Goal: Task Accomplishment & Management: Manage account settings

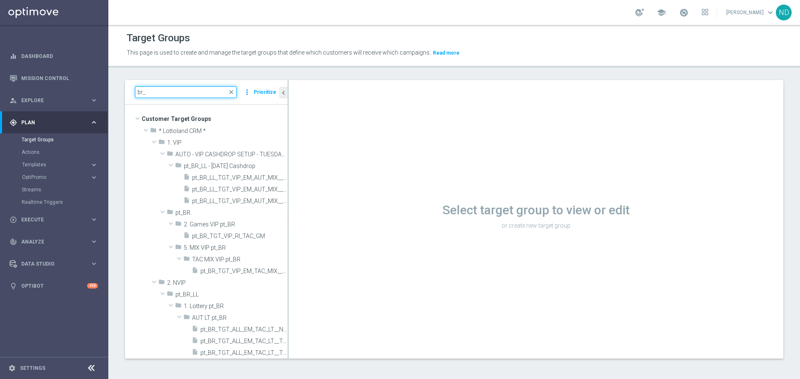
click at [170, 97] on input "br_" at bounding box center [186, 92] width 102 height 12
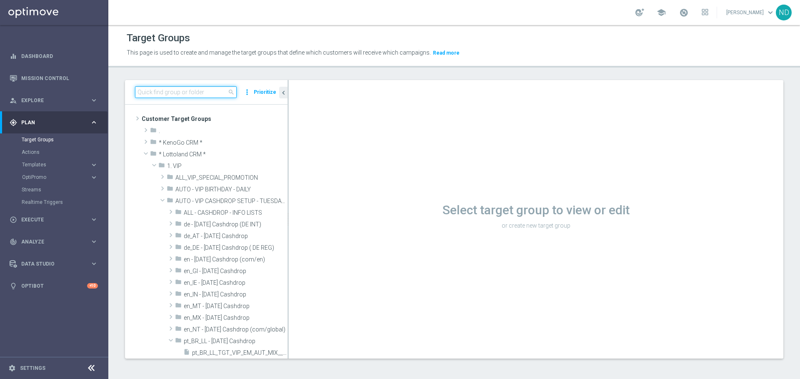
paste input "pt_BR_SX_TGT_VIP_SMS_TAC_GM__ACTIVE_HIGHVALUE"
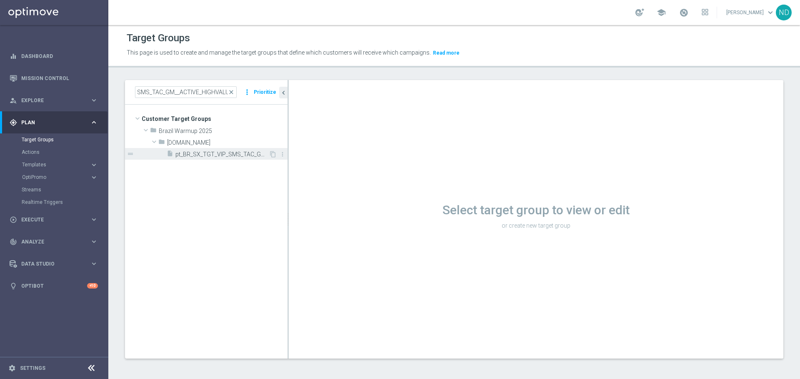
click at [210, 157] on span "pt_BR_SX_TGT_VIP_SMS_TAC_GM__ACTIVE_HIGHVALUE" at bounding box center [221, 154] width 93 height 7
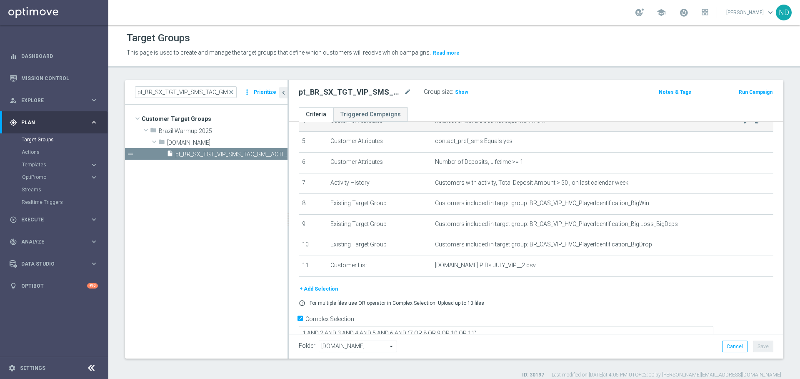
scroll to position [105, 0]
click at [213, 94] on input "pt_BR_SX_TGT_VIP_SMS_TAC_GM__ACTIVE_HIGHVALUE" at bounding box center [186, 92] width 102 height 12
click at [201, 91] on input "pt_BR_SX_TGT_VIP_SMS_TAC_GM__ACTIVE_HIGHVALUE" at bounding box center [186, 92] width 102 height 12
drag, startPoint x: 190, startPoint y: 92, endPoint x: 261, endPoint y: 93, distance: 70.8
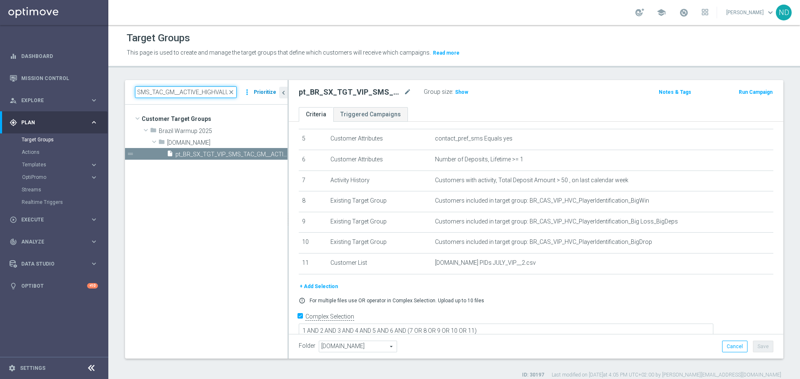
click at [262, 93] on div "pt_BR_SX_TGT_VIP_SMS_TAC_GM__ACTIVE_HIGHVALUE close more_vert Prioritize" at bounding box center [206, 92] width 142 height 12
click at [216, 90] on input "pt_BR_SX_TGT_VIP_SMS_TAC_GM__ACTIVE_HIGHVALUE" at bounding box center [186, 92] width 102 height 12
drag, startPoint x: 178, startPoint y: 92, endPoint x: 301, endPoint y: 100, distance: 123.1
click at [301, 100] on as-split "pt_BR_SX_TGT_VIP_SMS_TAC_GM__ACTIVE_HIGHVALUE close more_vert Prioritize Custom…" at bounding box center [454, 219] width 658 height 278
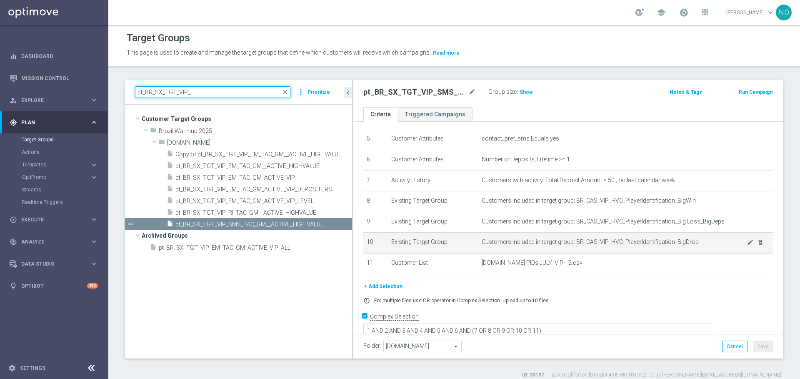
drag, startPoint x: 287, startPoint y: 257, endPoint x: 509, endPoint y: 233, distance: 223.3
click at [509, 233] on as-split "pt_BR_SX_TGT_VIP_ close more_vert Prioritize Customer Target Groups library_add…" at bounding box center [454, 219] width 658 height 278
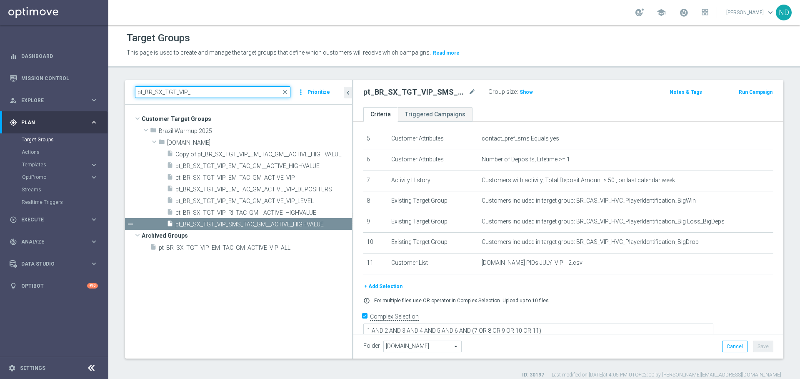
click at [209, 93] on input "pt_BR_SX_TGT_VIP_" at bounding box center [212, 92] width 155 height 12
type input "potential"
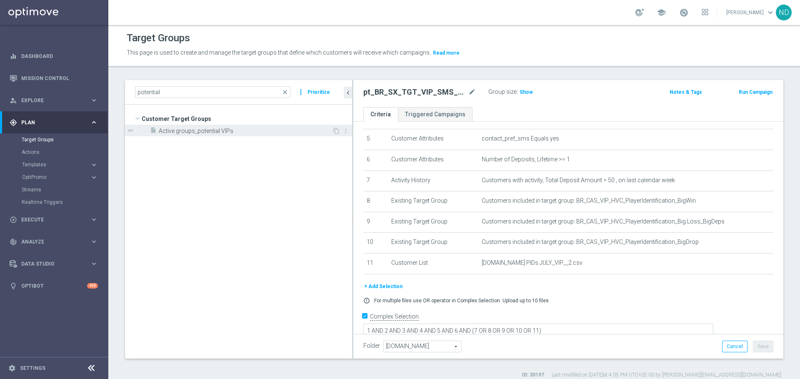
click at [212, 132] on span "Active groups_potential VIPs" at bounding box center [245, 130] width 173 height 7
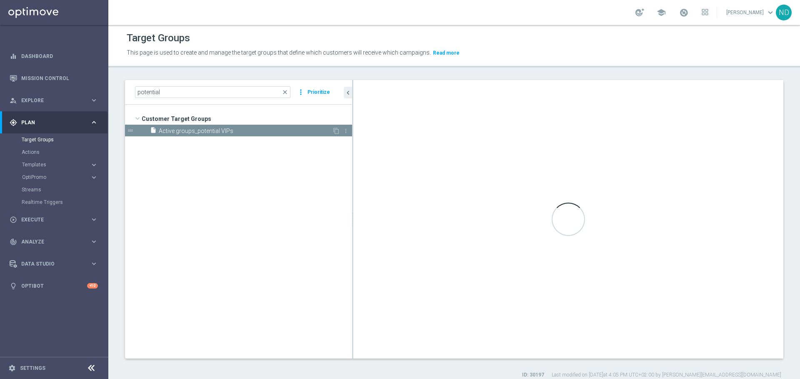
checkbox input "false"
type input "Customer Target Groups"
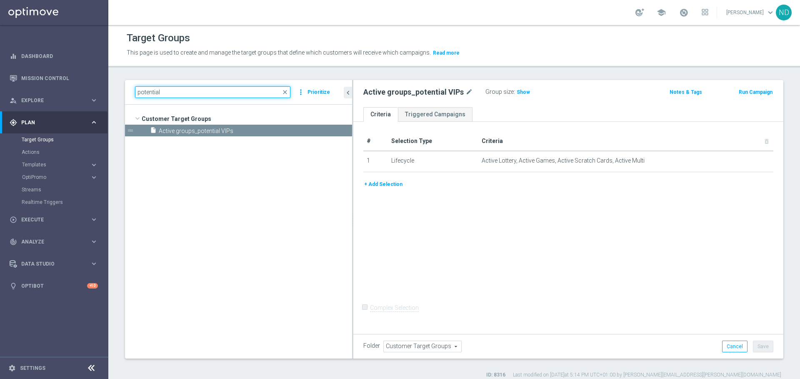
click at [194, 90] on input "potential" at bounding box center [212, 92] width 155 height 12
type input "p"
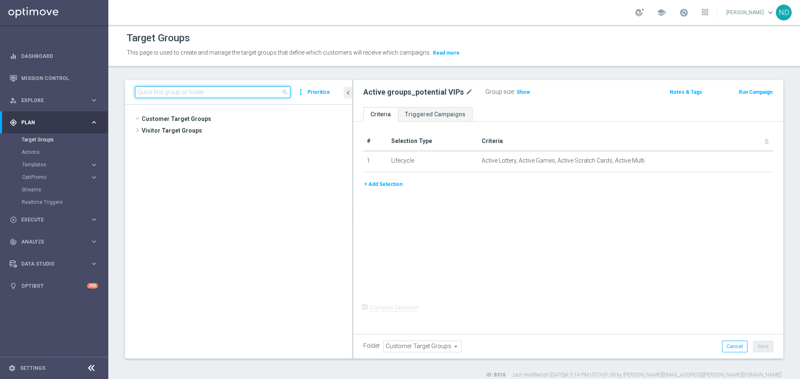
scroll to position [99913, 0]
paste input "pt_BR_SX_TGT_VIP_SMS_TAC_GM__ACTIVE_HIGHVALUE"
drag, startPoint x: 199, startPoint y: 94, endPoint x: 188, endPoint y: 94, distance: 10.8
click at [188, 94] on input "pt_BR_SX_TGT_VIP_SMS_TAC_GM__ACTIVE_HIGHVALUE" at bounding box center [212, 92] width 155 height 12
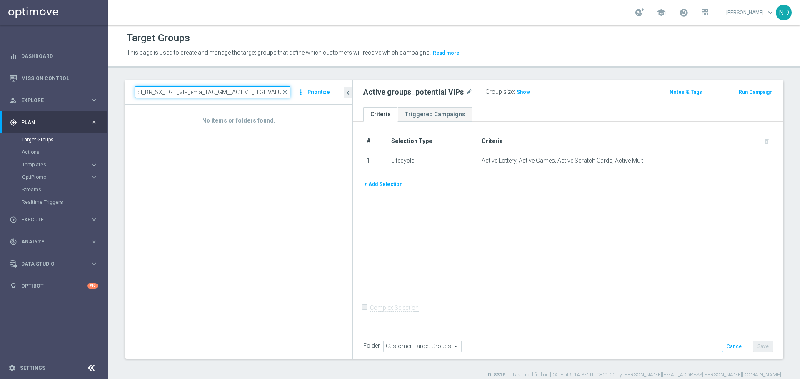
click at [202, 91] on input "pt_BR_SX_TGT_VIP_ema_TAC_GM__ACTIVE_HIGHVALUE" at bounding box center [212, 92] width 155 height 12
drag, startPoint x: 191, startPoint y: 92, endPoint x: 402, endPoint y: 91, distance: 211.6
click at [402, 91] on as-split "pt_BR_SX_TGT_VIP_ema_TAC_GM__ACTIVE_HIGHVALUE close more_vert Prioritize No ite…" at bounding box center [454, 219] width 658 height 278
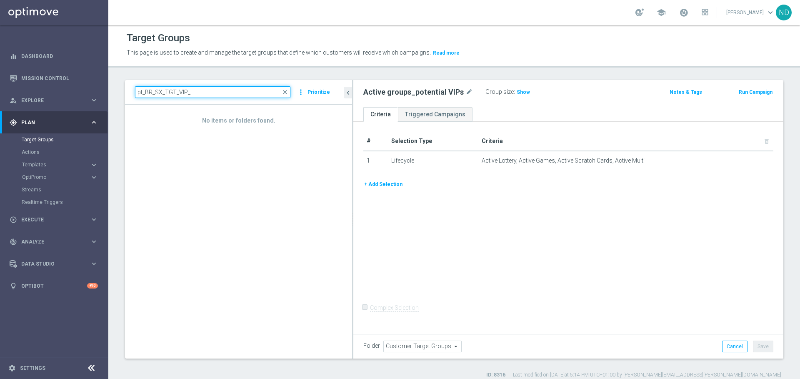
type input "pt_BR_SX_TGT_VIP_"
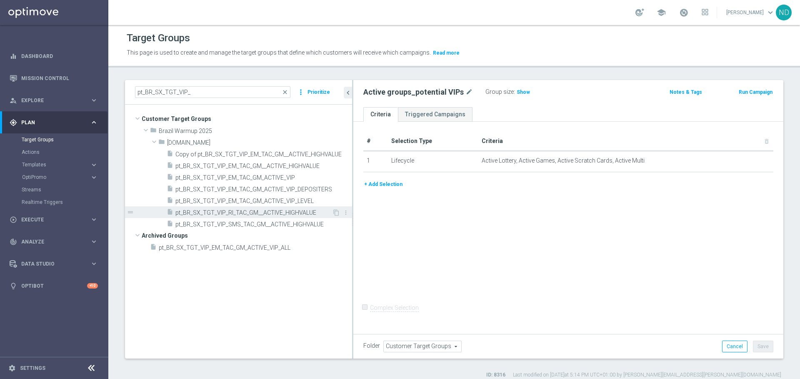
click at [317, 210] on span "pt_BR_SX_TGT_VIP_RI_TAC_GM__ACTIVE_HIGHVALUE" at bounding box center [253, 212] width 157 height 7
type input "[DOMAIN_NAME]"
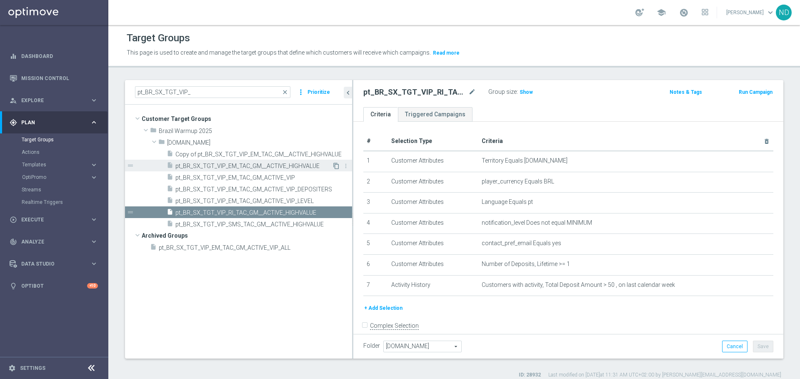
click at [334, 165] on icon "content_copy" at bounding box center [336, 165] width 7 height 7
checkbox input "true"
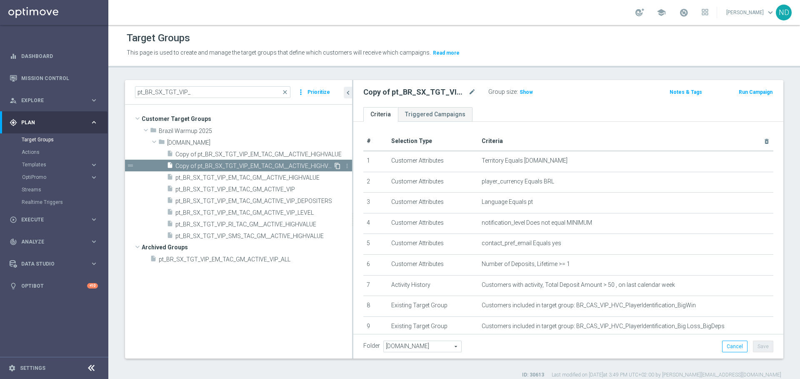
click at [337, 165] on icon "content_copy" at bounding box center [337, 165] width 7 height 7
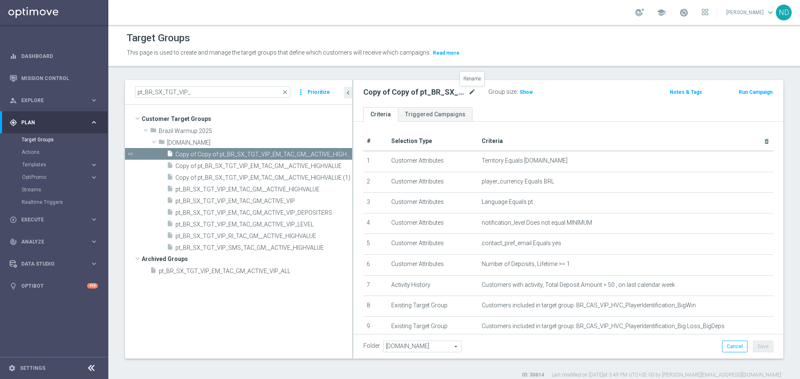
click at [470, 91] on icon "mode_edit" at bounding box center [471, 92] width 7 height 10
click at [399, 91] on input "Copy of Copy of pt_BR_SX_TGT_VIP_EM_TAC_GM__ACTIVE_HIGHVALUE (1)" at bounding box center [419, 93] width 112 height 12
drag, startPoint x: 417, startPoint y: 93, endPoint x: 289, endPoint y: 93, distance: 127.9
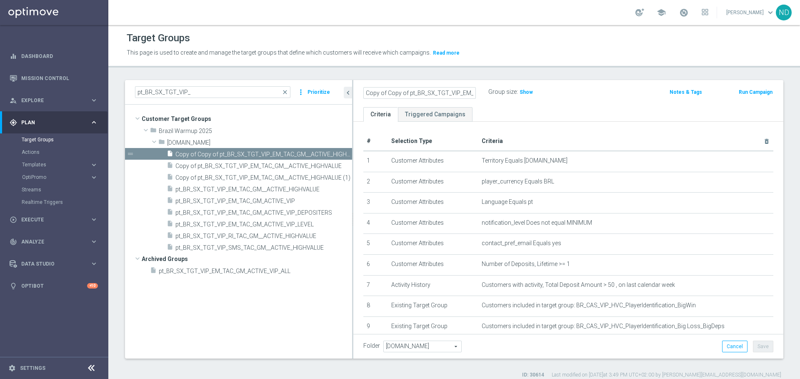
click at [289, 93] on as-split "pt_BR_SX_TGT_VIP_ close more_vert Prioritize Customer Target Groups library_add…" at bounding box center [454, 219] width 658 height 278
click at [410, 93] on input "Copy of Copy of pt_BR_SX_TGT_VIP_EM_TAC_GM__ACTIVE_HIGHVALUE (1)" at bounding box center [419, 93] width 112 height 12
type input "pt_BR_SX_TGT_VIP_EM_TAC_GM__ACTIVE_HIGHVALUE (1)"
click at [520, 112] on ul "Criteria Triggered Campaigns" at bounding box center [568, 114] width 430 height 15
click at [475, 90] on icon "mode_edit" at bounding box center [471, 92] width 7 height 10
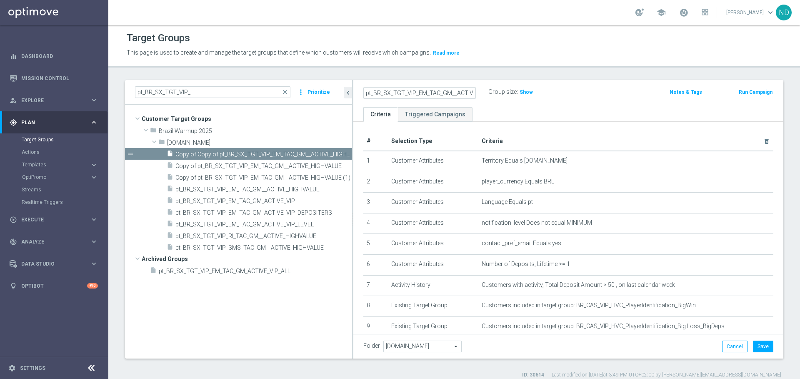
scroll to position [0, 43]
click at [442, 90] on input "pt_BR_SX_TGT_VIP_EM_TAC_GM__ACTIVE_HIGHVALUE (1)" at bounding box center [419, 93] width 112 height 12
drag, startPoint x: 413, startPoint y: 92, endPoint x: 517, endPoint y: 97, distance: 104.3
click at [517, 97] on div "pt_BR_SX_TGT_VIP_EM_TAC_GM__ACTIVE_HIGHVALUE (1) Group size : Show" at bounding box center [498, 92] width 282 height 12
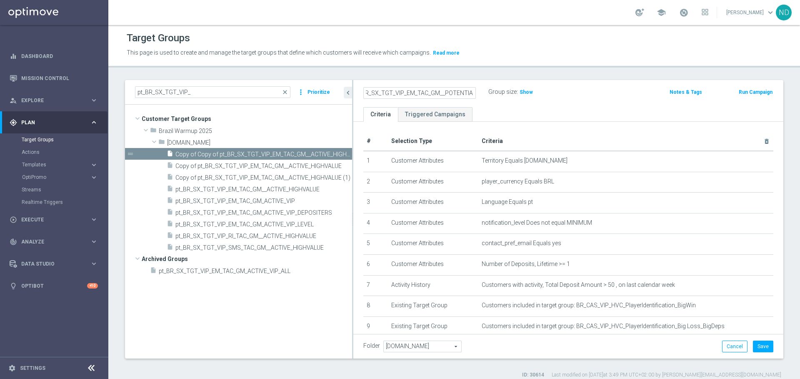
type input "pt_BR_SX_TGT_VIP_EM_TAC_GM__POTENTIAL"
click at [469, 91] on icon "mode_edit" at bounding box center [471, 92] width 7 height 10
drag, startPoint x: 445, startPoint y: 94, endPoint x: 446, endPoint y: 105, distance: 10.9
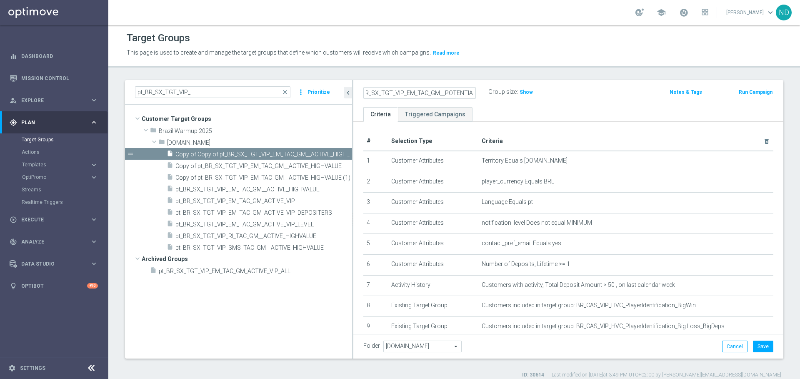
click at [445, 94] on input "pt_BR_SX_TGT_VIP_EM_TAC_GM__POTENTIAL" at bounding box center [419, 93] width 112 height 12
click at [444, 95] on input "pt_BR_SX_TGT_VIP_EM_TAC_GM__POTENTIAL" at bounding box center [419, 93] width 112 height 12
type input "pt_BR_SX_TGT_VIP_EM_TAC_GM__HVC_POTENTIAL"
click at [514, 117] on ul "Criteria Triggered Campaigns" at bounding box center [568, 114] width 430 height 15
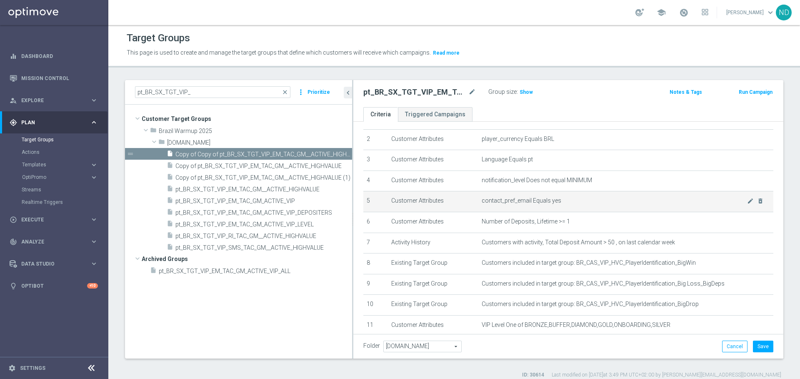
scroll to position [45, 0]
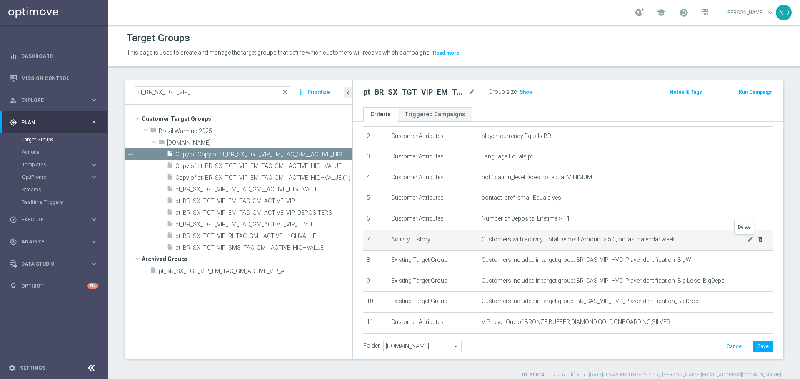
click at [757, 236] on icon "delete_forever" at bounding box center [760, 239] width 7 height 7
click at [757, 237] on icon "delete_forever" at bounding box center [760, 239] width 7 height 7
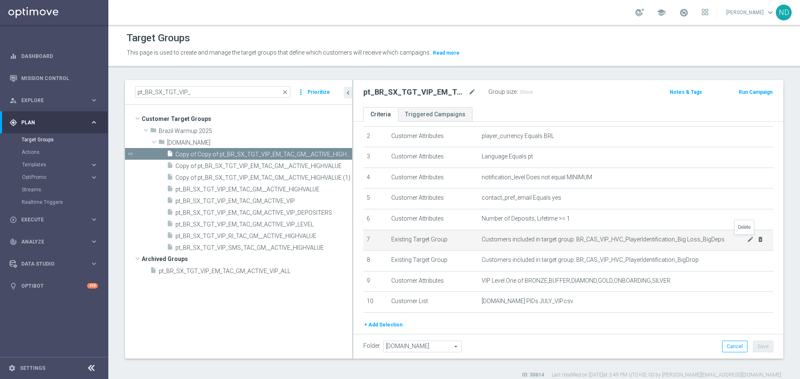
click at [757, 237] on icon "delete_forever" at bounding box center [760, 239] width 7 height 7
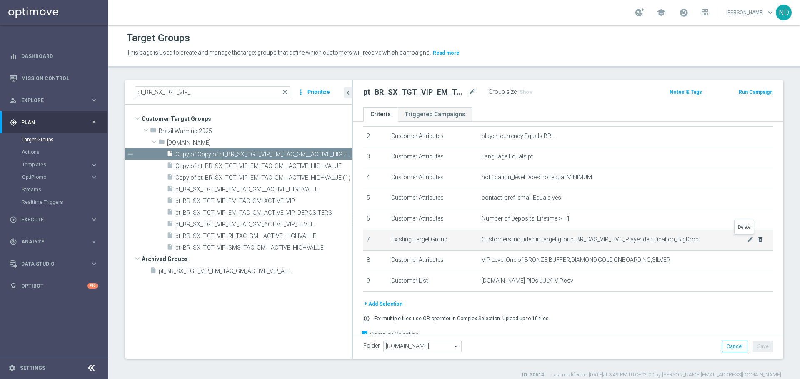
click at [757, 237] on icon "delete_forever" at bounding box center [760, 239] width 7 height 7
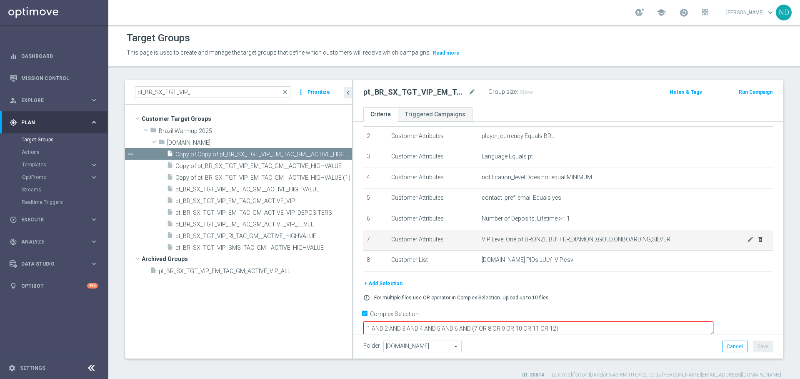
scroll to position [43, 0]
click at [757, 241] on icon "delete_forever" at bounding box center [760, 241] width 7 height 7
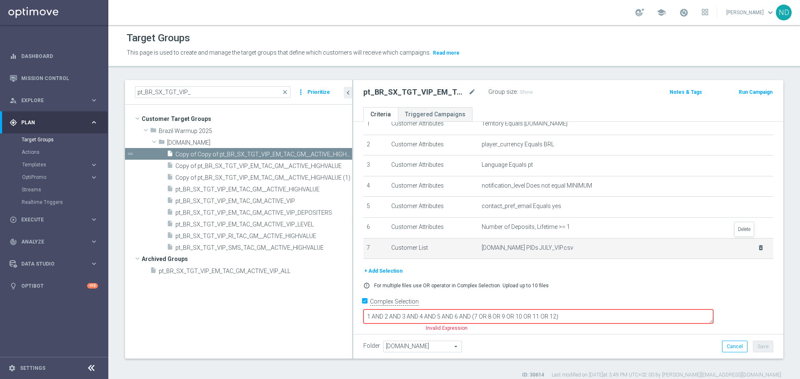
scroll to position [22, 0]
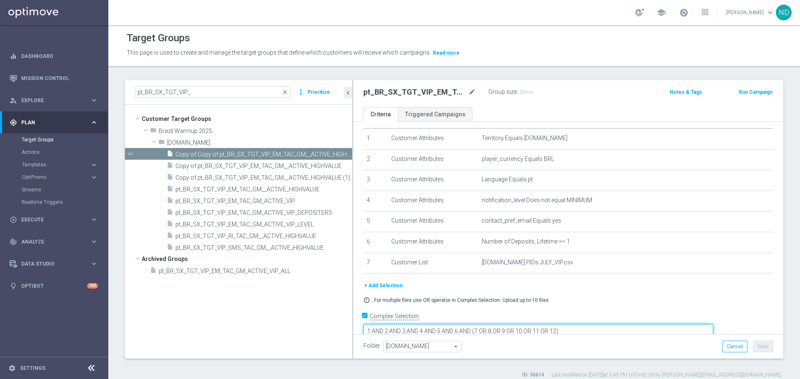
click at [534, 324] on textarea "1 AND 2 AND 3 AND 4 AND 5 AND 6 AND (7 OR 8 OR 9 OR 10 OR 11 OR 12)" at bounding box center [538, 331] width 350 height 15
drag, startPoint x: 625, startPoint y: 318, endPoint x: 518, endPoint y: 317, distance: 107.5
click at [517, 324] on textarea "1 AND 2 AND 3 AND 4 AND 5 AND 6 AND (7 OR 8 OR 9 OR 10 OR 11 OR 12)" at bounding box center [538, 331] width 350 height 15
click at [387, 283] on button "+ Add Selection" at bounding box center [383, 285] width 40 height 9
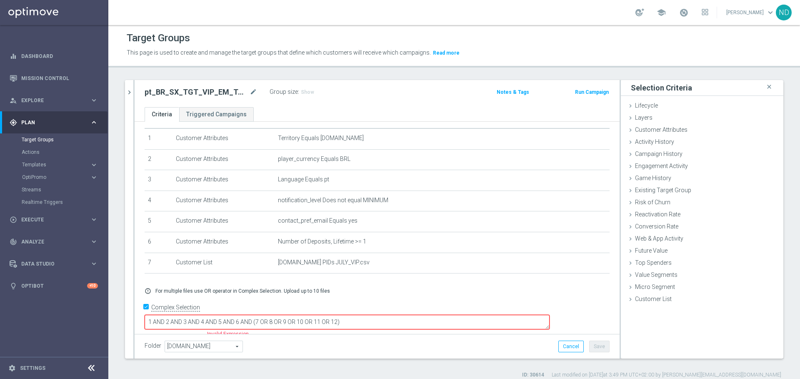
scroll to position [14, 0]
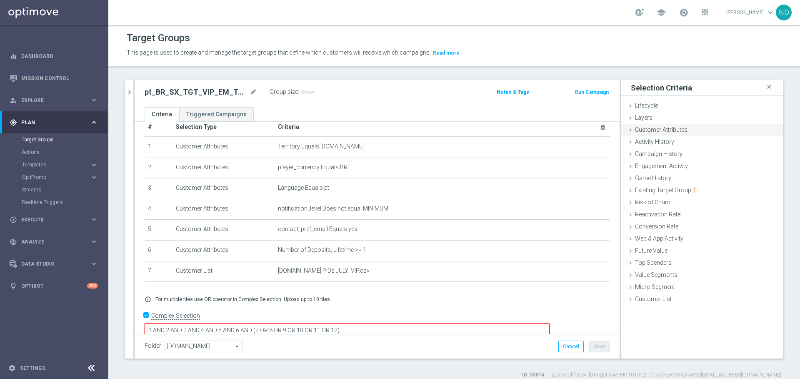
click at [660, 130] on span "Customer Attributes" at bounding box center [661, 129] width 52 height 7
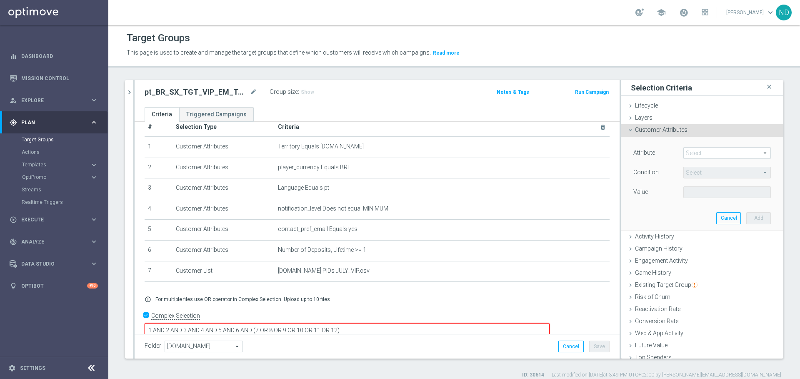
click at [694, 158] on span at bounding box center [727, 152] width 87 height 11
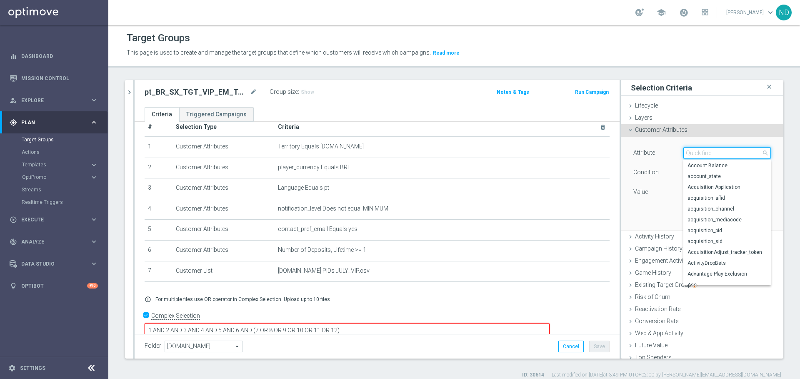
click at [694, 158] on input "search" at bounding box center [726, 153] width 87 height 12
type input "DEPOSIT"
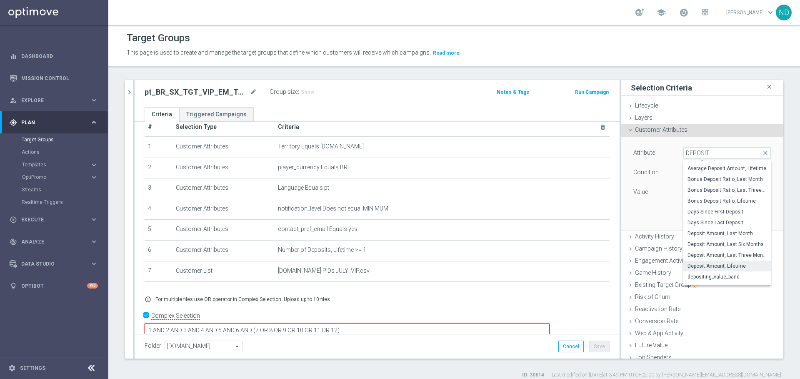
click at [712, 262] on span "Deposit Amount, Lifetime" at bounding box center [726, 265] width 79 height 7
type input "Deposit Amount, Lifetime"
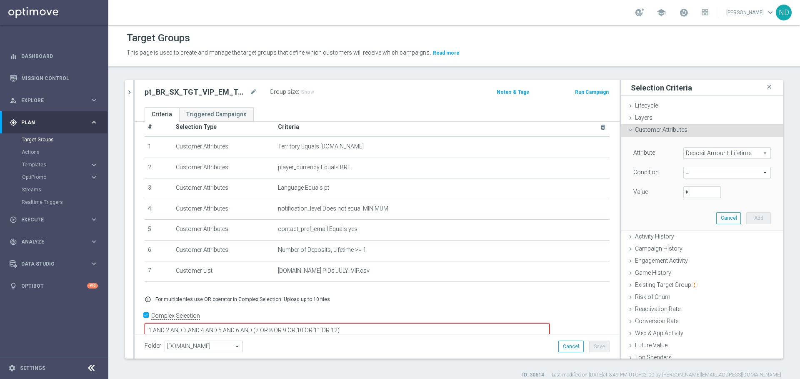
click at [746, 170] on span "=" at bounding box center [727, 172] width 87 height 11
click at [687, 225] on span ">" at bounding box center [726, 228] width 79 height 7
type input ">"
click at [687, 191] on input "€" at bounding box center [701, 192] width 37 height 12
type input "50"
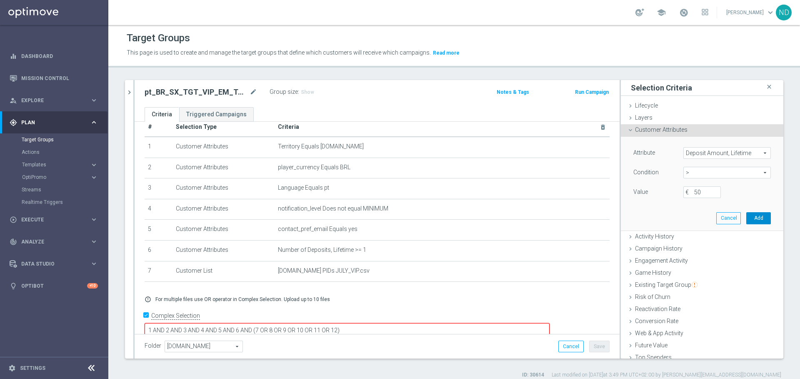
click at [746, 218] on button "Add" at bounding box center [758, 218] width 25 height 12
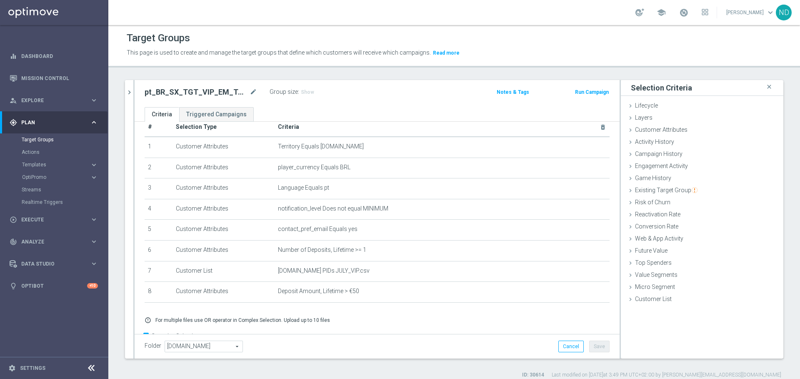
scroll to position [35, 0]
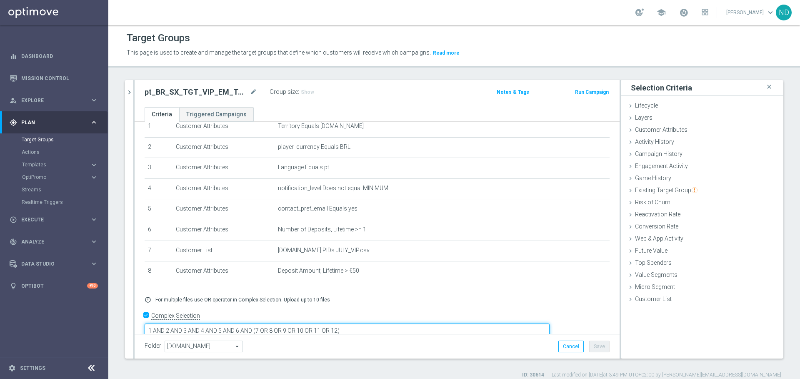
drag, startPoint x: 398, startPoint y: 316, endPoint x: 334, endPoint y: 316, distance: 63.3
click at [334, 323] on textarea "1 AND 2 AND 3 AND 4 AND 5 AND 6 AND (7 OR 8 OR 9 OR 10 OR 11 OR 12)" at bounding box center [347, 330] width 405 height 15
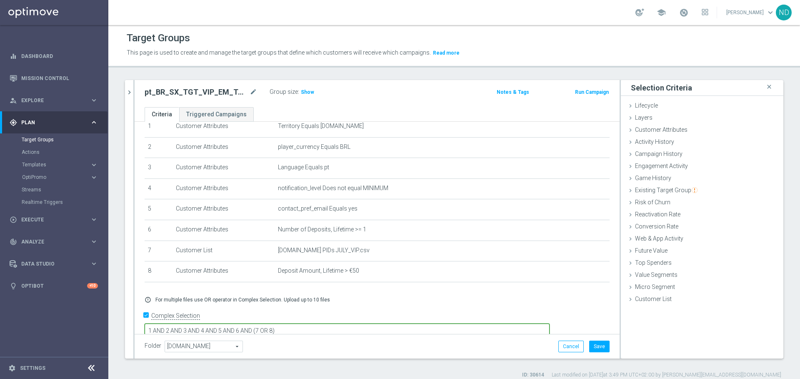
type textarea "1 AND 2 AND 3 AND 4 AND 5 AND 6 AND (7 OR 8)"
click at [361, 290] on div "+ Add Selection error_outline For multiple files use OR operator in Complex Sel…" at bounding box center [376, 300] width 477 height 20
click at [309, 90] on span "Show" at bounding box center [307, 92] width 13 height 6
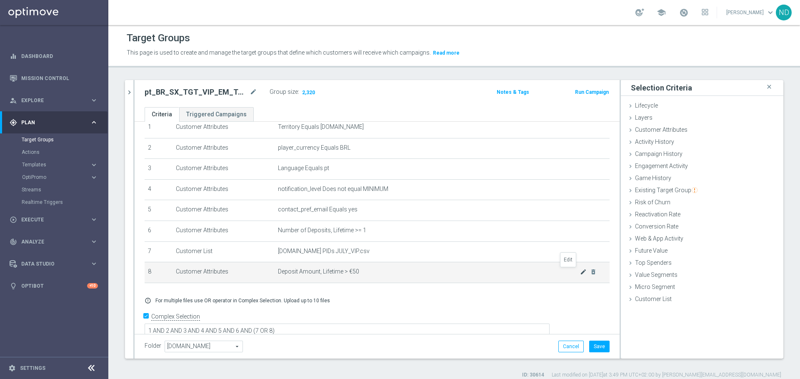
click at [580, 270] on icon "mode_edit" at bounding box center [583, 271] width 7 height 7
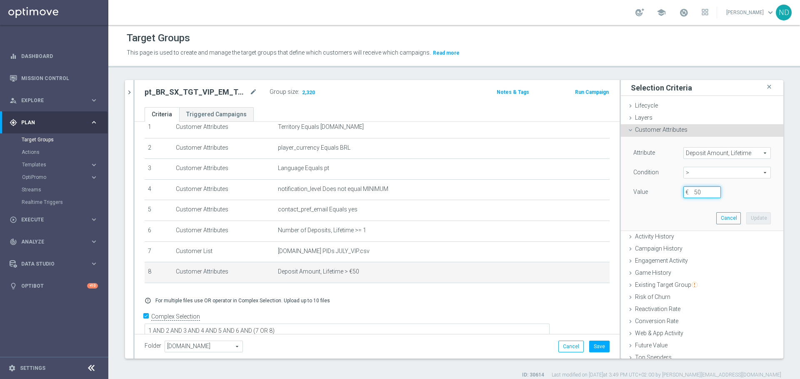
drag, startPoint x: 694, startPoint y: 193, endPoint x: 668, endPoint y: 194, distance: 25.8
click at [677, 194] on div "50 €" at bounding box center [702, 192] width 50 height 12
type input "30"
click at [746, 215] on button "Update" at bounding box center [758, 218] width 25 height 12
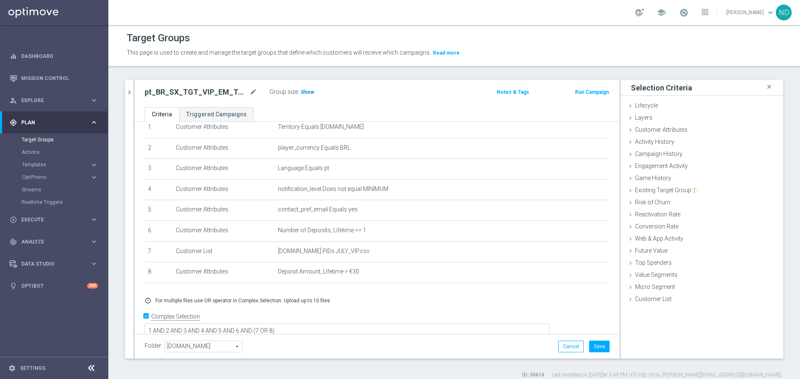
click at [305, 90] on span "Show" at bounding box center [307, 92] width 13 height 6
click at [580, 273] on icon "mode_edit" at bounding box center [583, 271] width 7 height 7
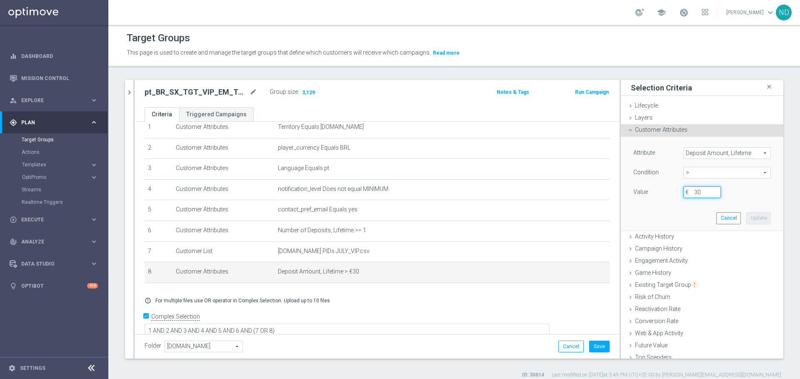
drag, startPoint x: 694, startPoint y: 191, endPoint x: 653, endPoint y: 191, distance: 40.4
click at [653, 191] on div "Value 30 €" at bounding box center [702, 192] width 150 height 13
type input "20"
click at [746, 214] on button "Update" at bounding box center [758, 218] width 25 height 12
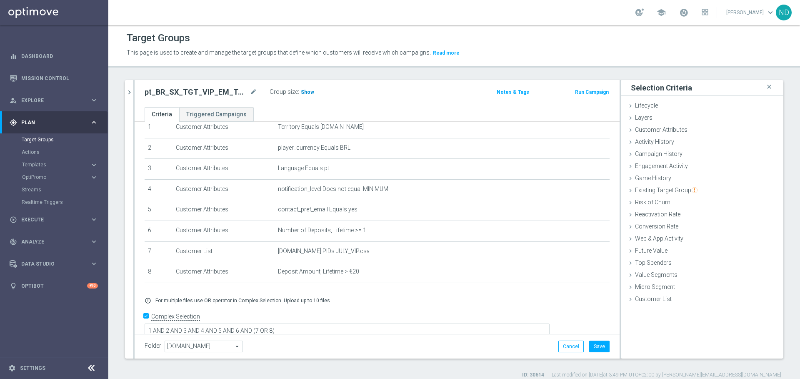
click at [307, 92] on span "Show" at bounding box center [307, 92] width 13 height 6
click at [580, 272] on icon "mode_edit" at bounding box center [583, 271] width 7 height 7
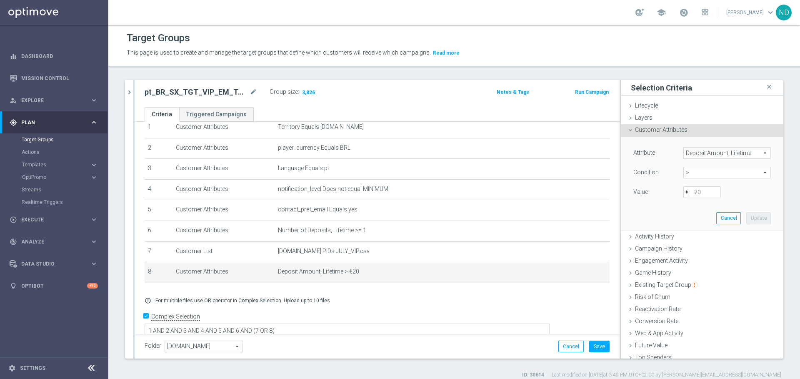
click at [746, 155] on span "Deposit Amount, Lifetime" at bounding box center [727, 152] width 87 height 11
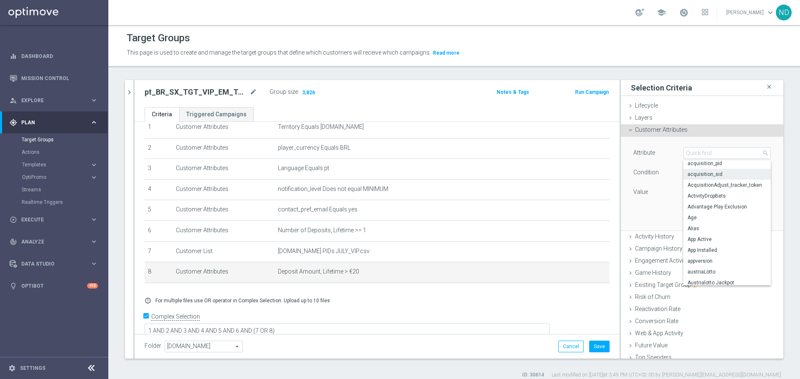
scroll to position [84, 0]
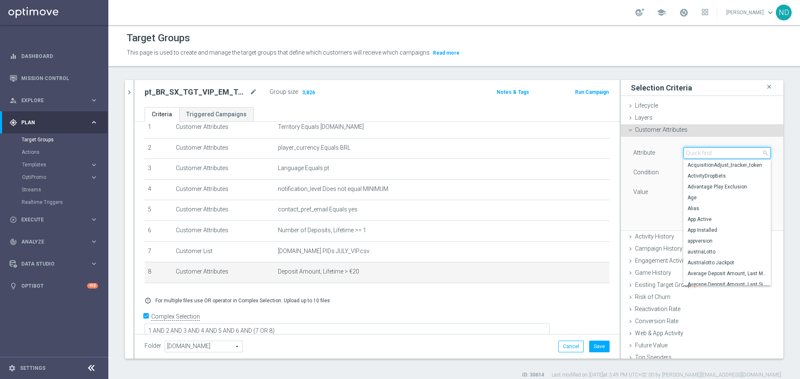
click at [703, 150] on input "search" at bounding box center [726, 153] width 87 height 12
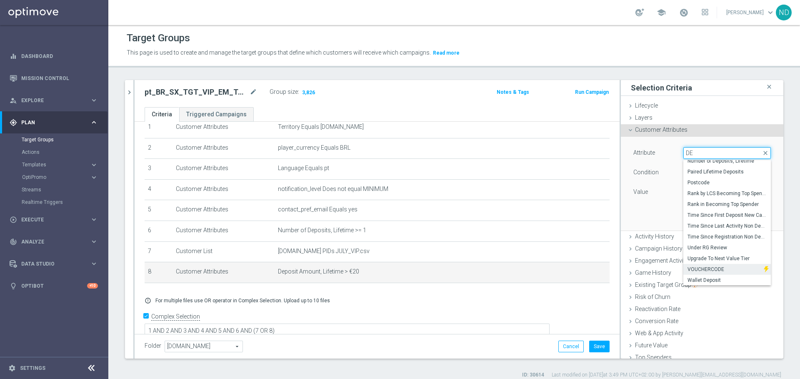
type input "DE"
click at [764, 268] on img at bounding box center [766, 269] width 5 height 11
type input "VOUCHERCODE"
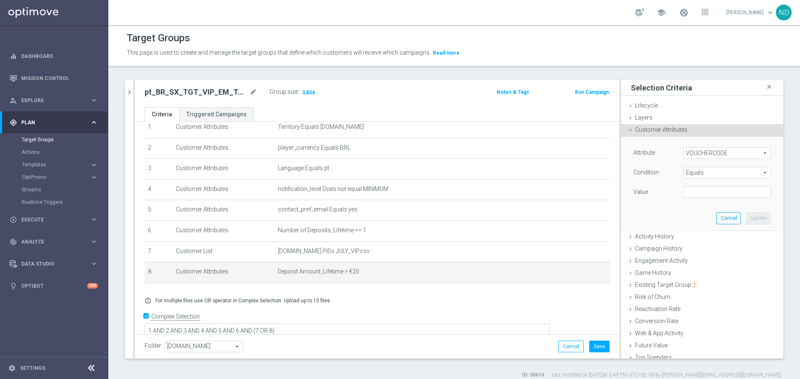
click at [741, 177] on span "Equals" at bounding box center [727, 172] width 87 height 11
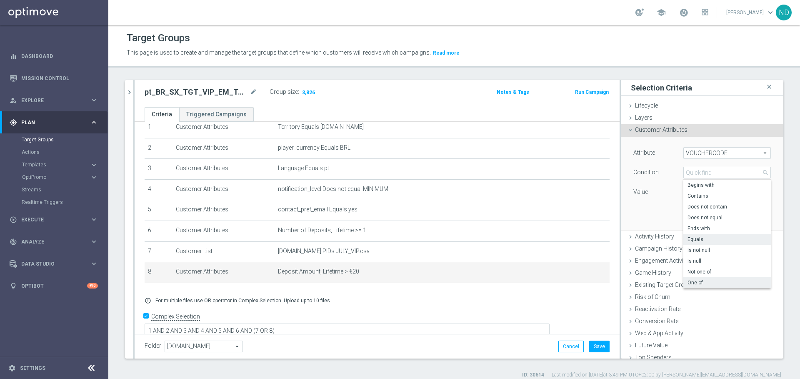
click at [711, 279] on span "One of" at bounding box center [726, 282] width 79 height 7
type input "One of"
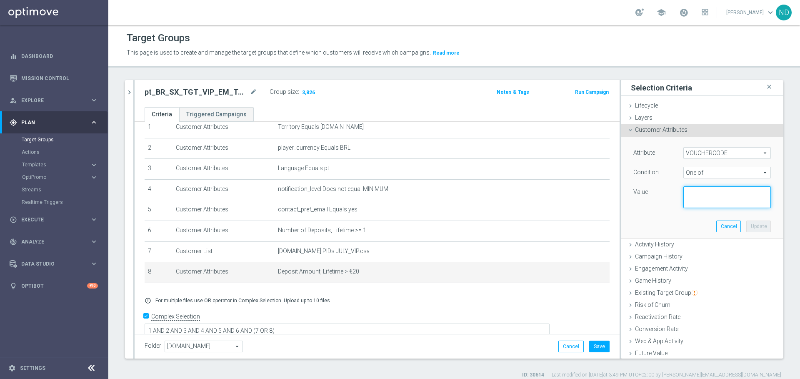
click at [696, 195] on textarea at bounding box center [726, 197] width 87 height 22
click at [742, 153] on span "VOUCHERCODE" at bounding box center [727, 152] width 87 height 11
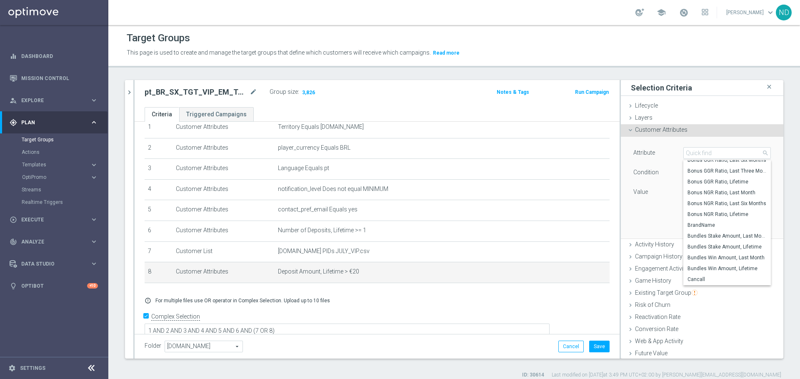
scroll to position [422, 0]
click at [636, 222] on div "Attribute VOUCHERCODE VOUCHERCODE arrow_drop_down search Bonus GGR Ratio, Lifet…" at bounding box center [702, 188] width 150 height 102
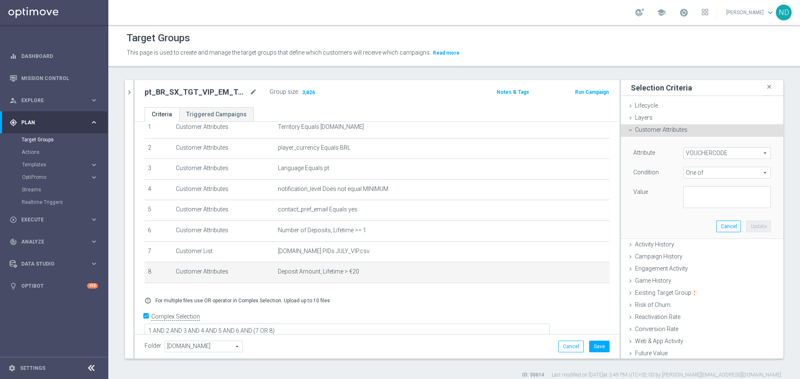
click at [734, 150] on span "VOUCHERCODE" at bounding box center [727, 152] width 87 height 11
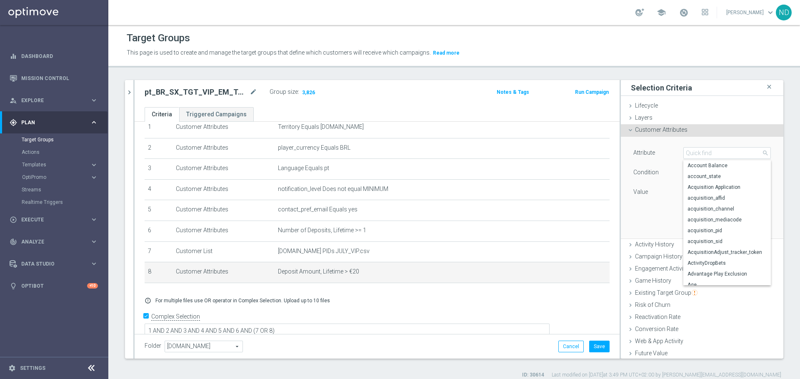
click at [627, 228] on div "Attribute VOUCHERCODE VOUCHERCODE arrow_drop_down search Account Balance accoun…" at bounding box center [702, 188] width 150 height 102
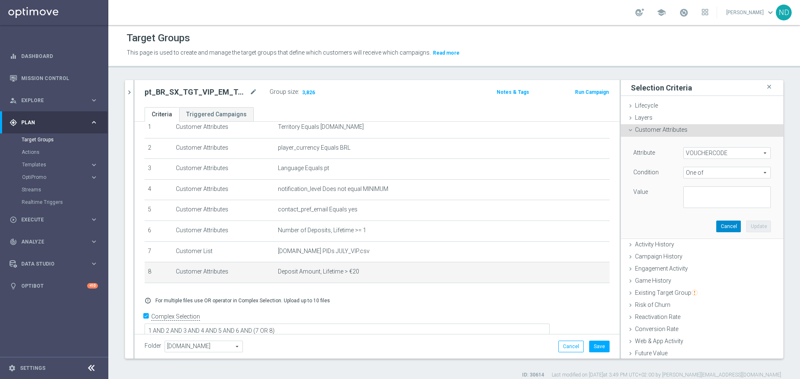
click at [716, 227] on button "Cancel" at bounding box center [728, 226] width 25 height 12
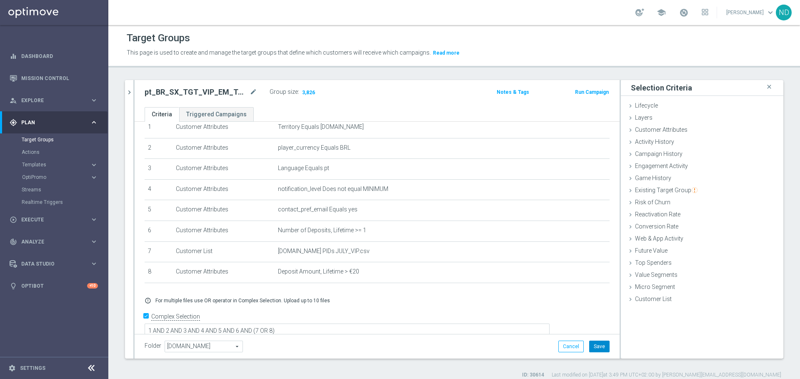
click at [589, 345] on button "Save" at bounding box center [599, 346] width 20 height 12
click at [250, 90] on icon "mode_edit" at bounding box center [253, 92] width 7 height 10
click at [362, 105] on div "pt_BR_SX_TGT_VIP_EM_TAC_GM__HVC_POTENTIAL Group size : 3,826 Notes & Tags Run C…" at bounding box center [377, 93] width 485 height 27
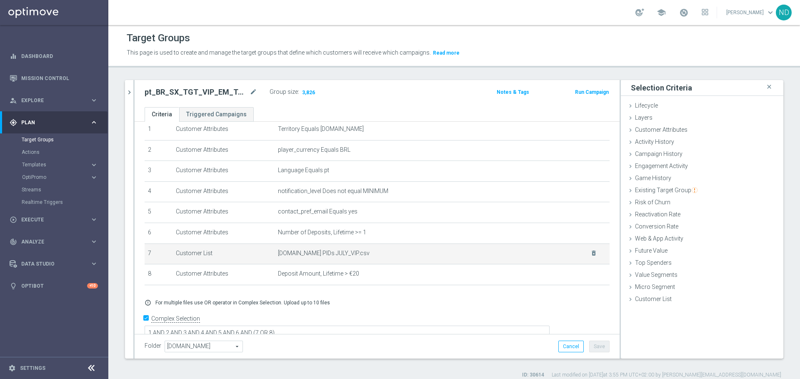
scroll to position [34, 0]
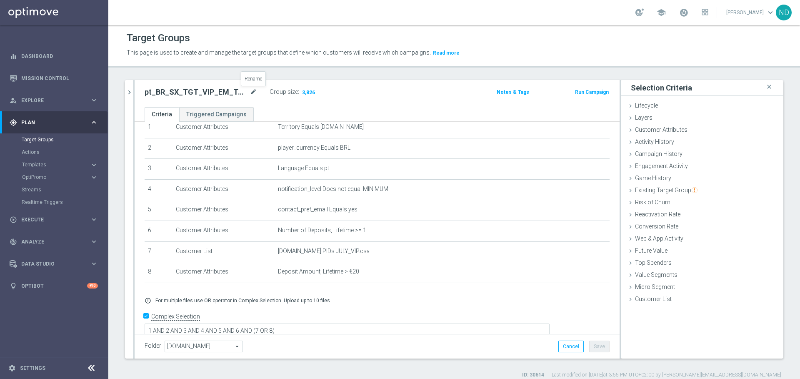
click at [256, 94] on icon "mode_edit" at bounding box center [253, 92] width 7 height 10
click at [348, 110] on ul "Criteria Triggered Campaigns" at bounding box center [377, 114] width 485 height 15
click at [253, 92] on icon "mode_edit" at bounding box center [253, 92] width 7 height 10
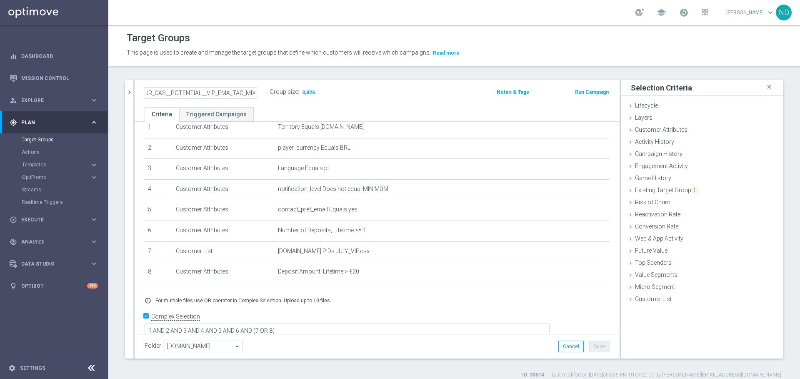
type input "BR_CAS__POTENTIAL__VIP_EMA_TAC_MIX"
click at [301, 115] on ul "Criteria Triggered Campaigns" at bounding box center [377, 114] width 485 height 15
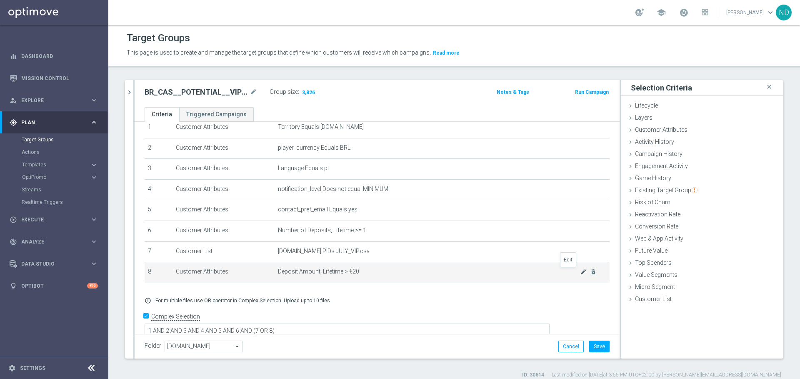
click at [580, 271] on icon "mode_edit" at bounding box center [583, 271] width 7 height 7
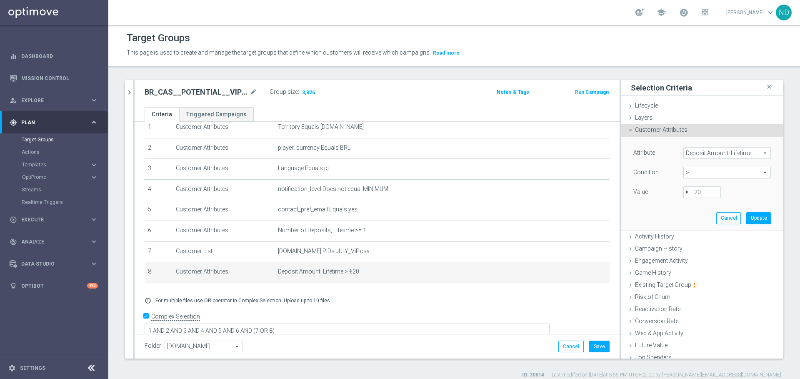
click at [746, 151] on span "Deposit Amount, Lifetime" at bounding box center [727, 152] width 87 height 11
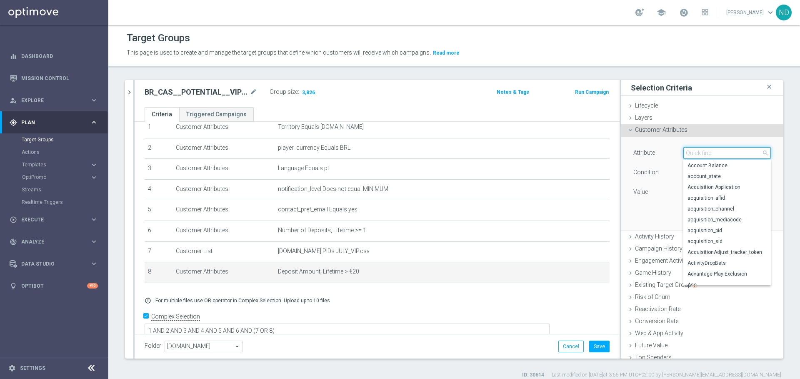
click at [704, 155] on input "search" at bounding box center [726, 153] width 87 height 12
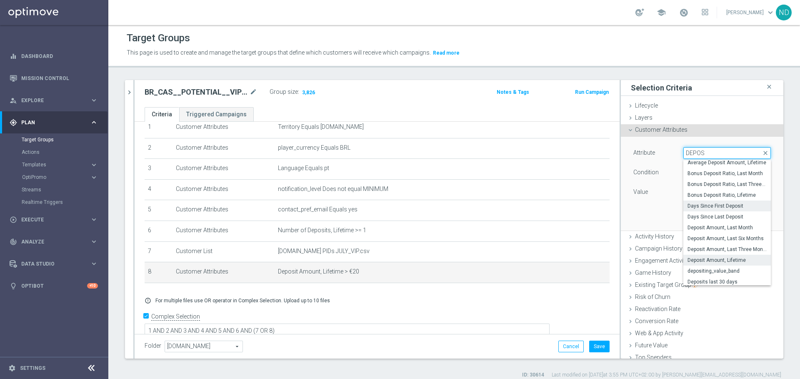
scroll to position [51, 0]
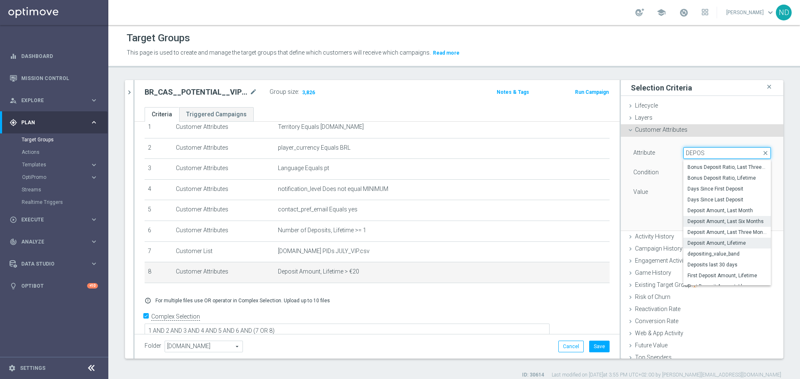
type input "DEPOS"
click at [724, 218] on span "Deposit Amount, Last Six Months" at bounding box center [726, 221] width 79 height 7
type input "Deposit Amount, Last Six Months"
type input "="
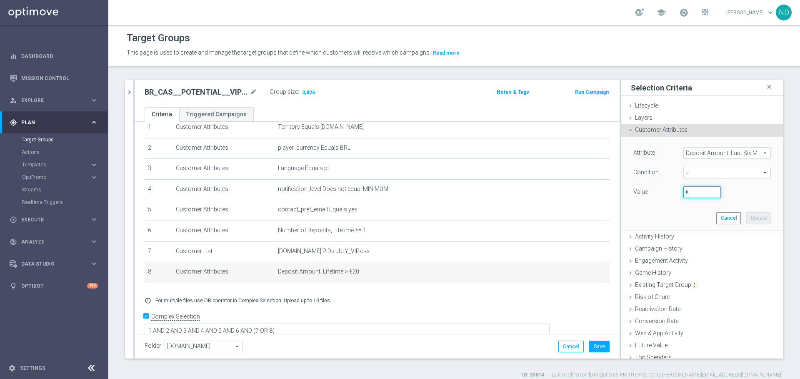
click at [691, 193] on input "€" at bounding box center [701, 192] width 37 height 12
type input "20"
click at [746, 219] on button "Update" at bounding box center [758, 218] width 25 height 12
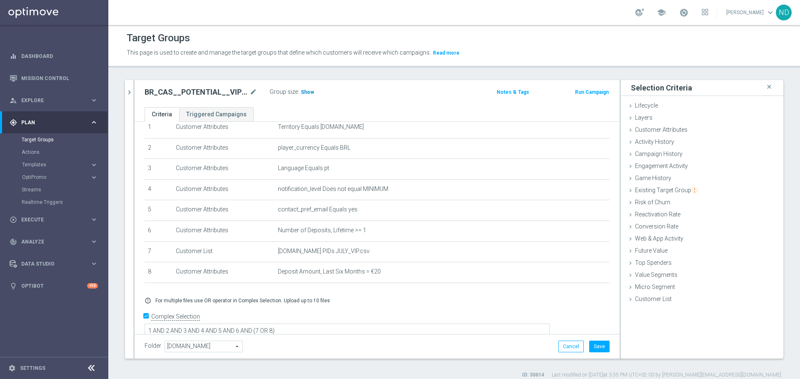
click at [310, 91] on span "Show" at bounding box center [307, 92] width 13 height 6
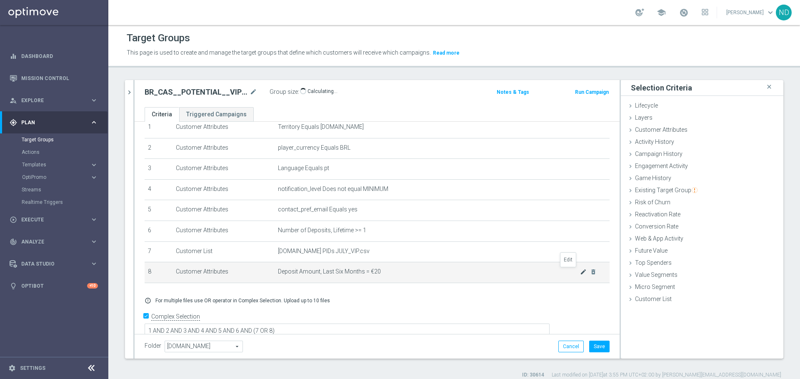
click at [580, 270] on icon "mode_edit" at bounding box center [583, 271] width 7 height 7
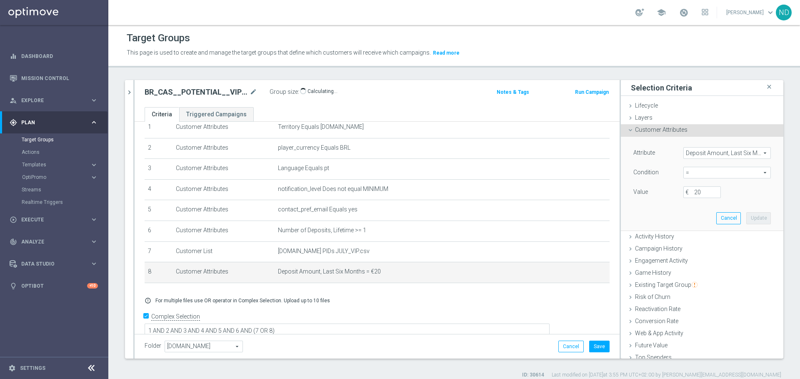
click at [748, 168] on span "=" at bounding box center [727, 172] width 87 height 11
click at [687, 230] on span ">" at bounding box center [726, 228] width 79 height 7
type input ">"
click at [746, 172] on span ">" at bounding box center [727, 172] width 87 height 11
click at [696, 236] on span ">=" at bounding box center [726, 239] width 79 height 7
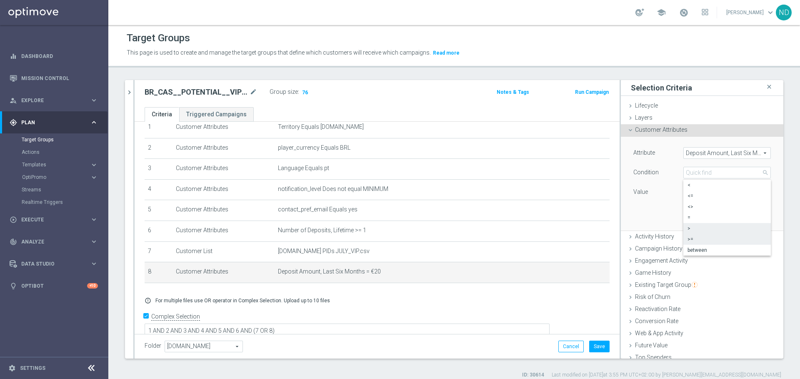
type input ">="
click at [686, 192] on input "€" at bounding box center [701, 192] width 37 height 12
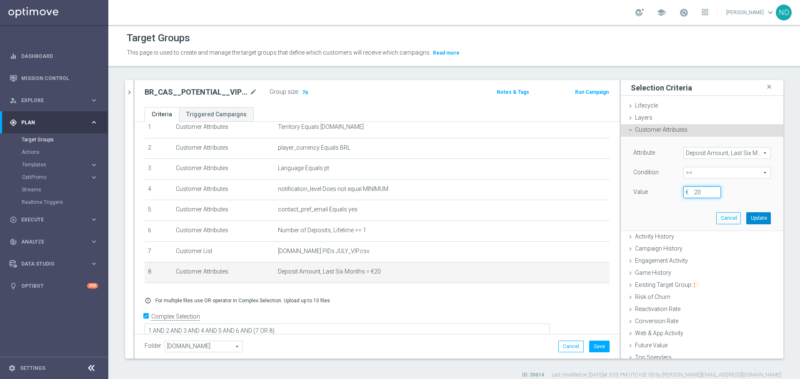
type input "20"
click at [751, 217] on button "Update" at bounding box center [758, 218] width 25 height 12
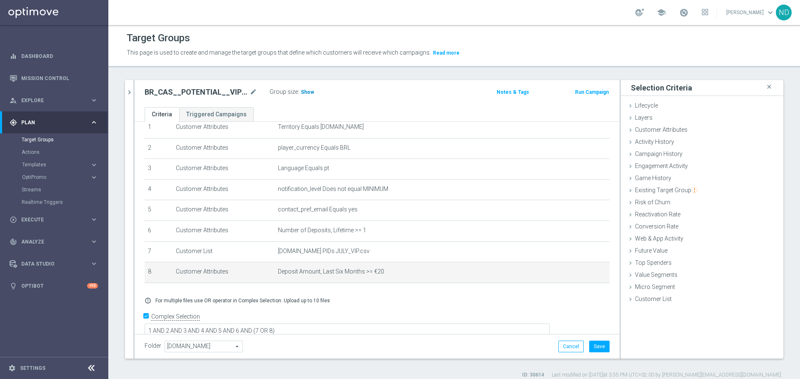
click at [304, 94] on span "Show" at bounding box center [307, 92] width 13 height 6
click at [580, 272] on icon "mode_edit" at bounding box center [583, 271] width 7 height 7
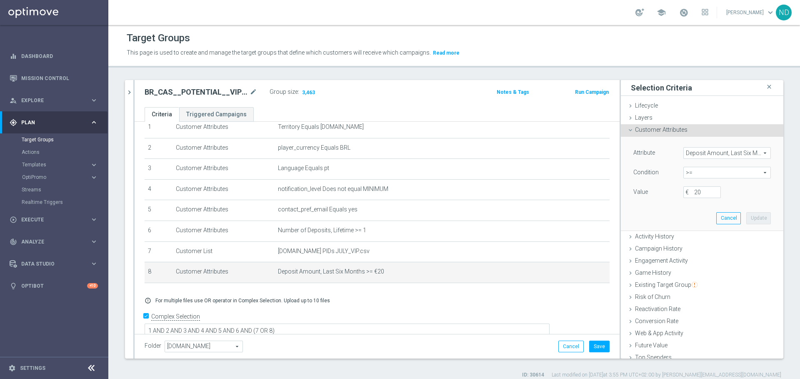
click at [747, 150] on span "Deposit Amount, Last Six Months" at bounding box center [727, 152] width 87 height 11
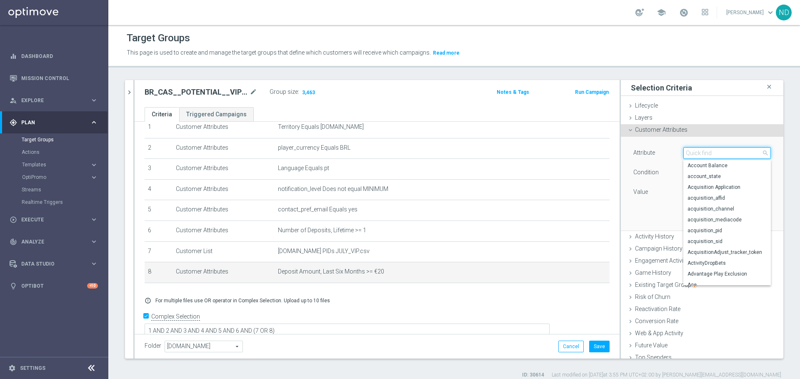
click at [693, 153] on input "search" at bounding box center [726, 153] width 87 height 12
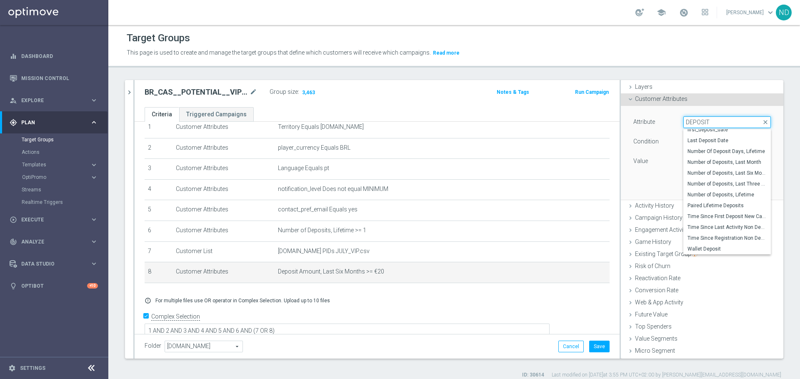
scroll to position [41, 0]
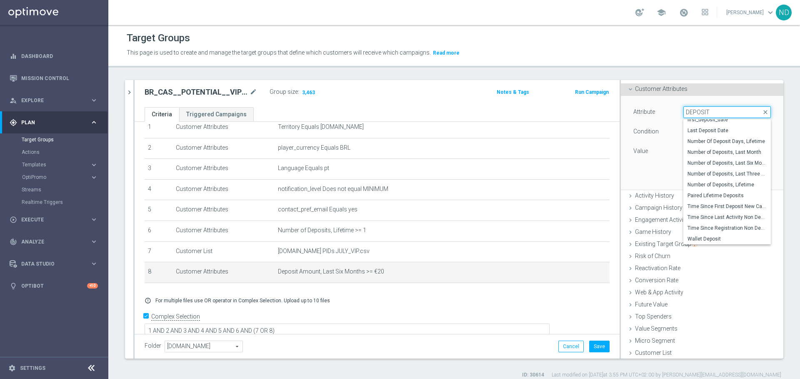
type input "DEPOSIT"
click at [661, 167] on div "Attribute Deposit Amount, Last Six Months Deposit Amount, Last Six Months arrow…" at bounding box center [702, 142] width 150 height 93
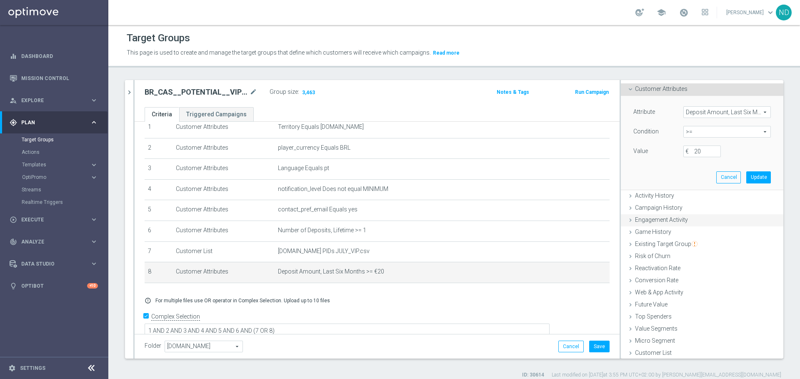
click at [664, 220] on span "Engagement Activity" at bounding box center [661, 219] width 53 height 7
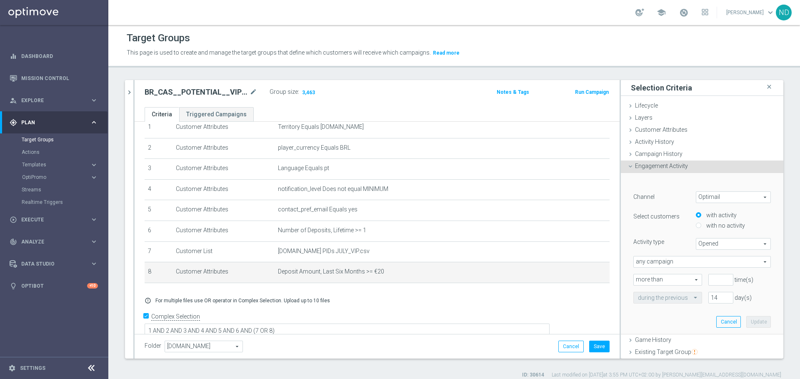
click at [635, 169] on span "Engagement Activity" at bounding box center [661, 165] width 53 height 7
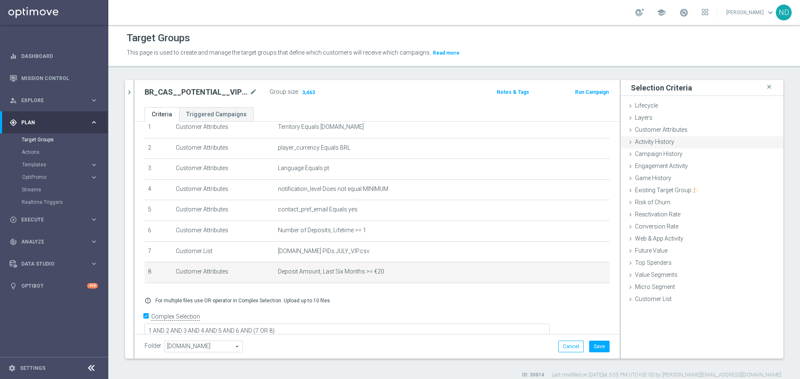
click at [655, 140] on span "Activity History" at bounding box center [654, 141] width 39 height 7
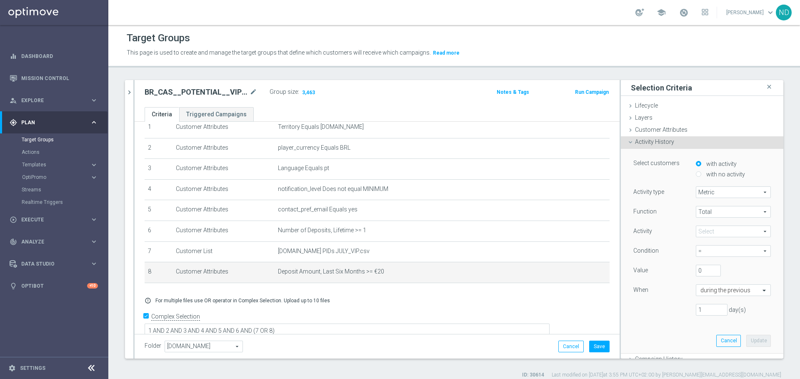
click at [734, 192] on span "Metric" at bounding box center [733, 192] width 74 height 11
click at [706, 192] on span "Metric" at bounding box center [733, 192] width 74 height 11
click at [715, 209] on span "Total" at bounding box center [733, 211] width 74 height 11
click at [712, 226] on span at bounding box center [733, 231] width 74 height 11
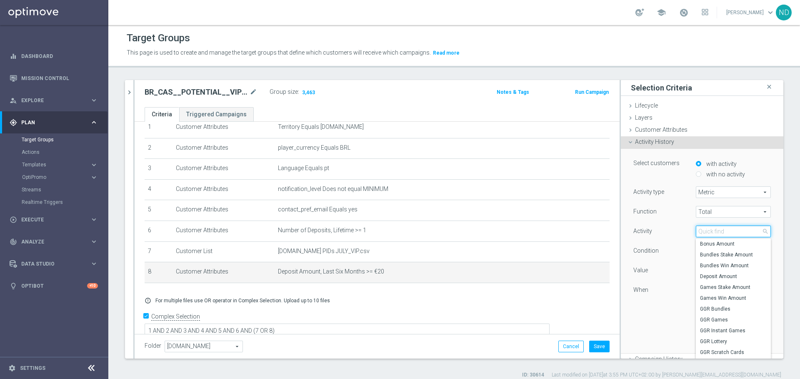
click at [712, 227] on input "search" at bounding box center [733, 231] width 75 height 12
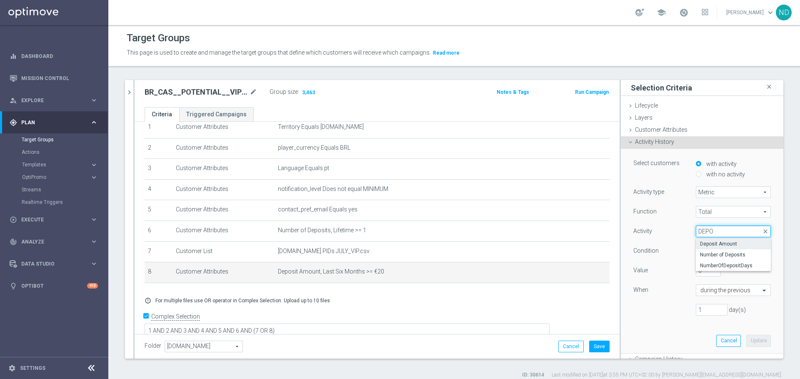
type input "DEPO"
click at [733, 242] on span "Deposit Amount" at bounding box center [733, 243] width 67 height 7
type input "Deposit Amount"
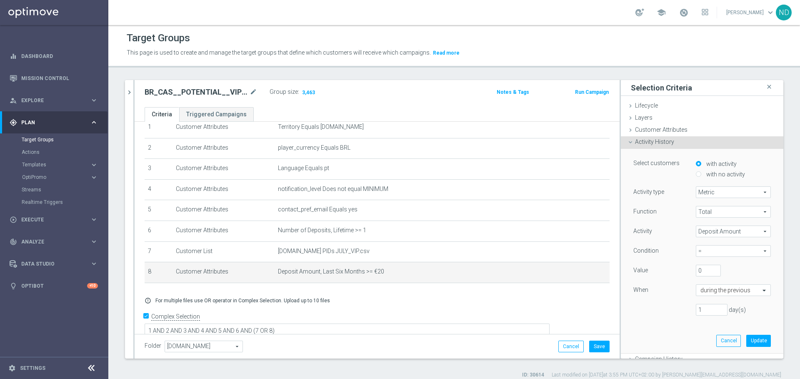
click at [741, 255] on span "=" at bounding box center [733, 250] width 74 height 11
click at [700, 294] on span ">=" at bounding box center [733, 295] width 67 height 7
type input ">="
drag, startPoint x: 691, startPoint y: 267, endPoint x: 669, endPoint y: 267, distance: 21.7
click at [671, 267] on div "Value 0" at bounding box center [702, 271] width 150 height 13
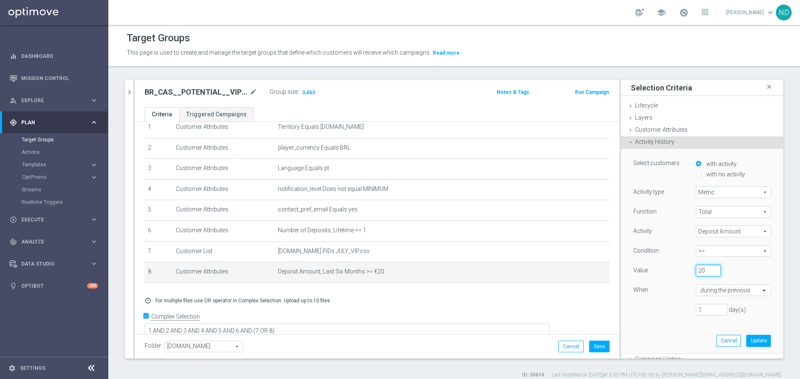
type input "20"
click at [723, 270] on div "20" at bounding box center [726, 271] width 75 height 12
click at [760, 290] on span at bounding box center [765, 290] width 10 height 11
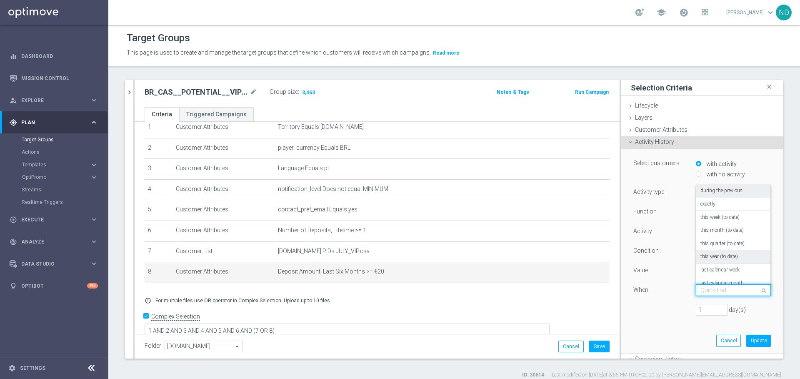
click at [729, 257] on div "this year (to date)" at bounding box center [733, 256] width 66 height 13
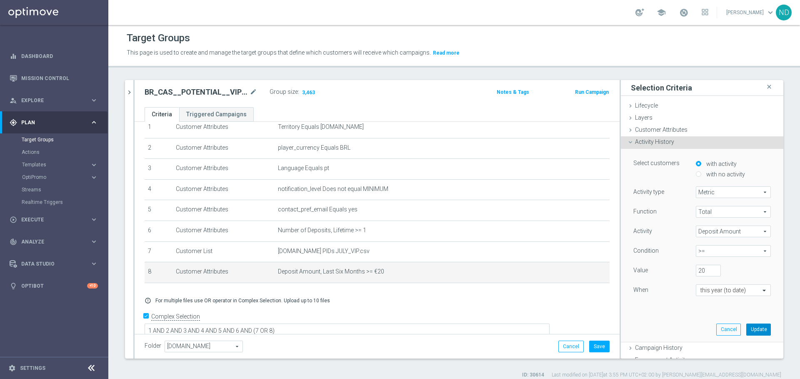
click at [746, 326] on button "Update" at bounding box center [758, 329] width 25 height 12
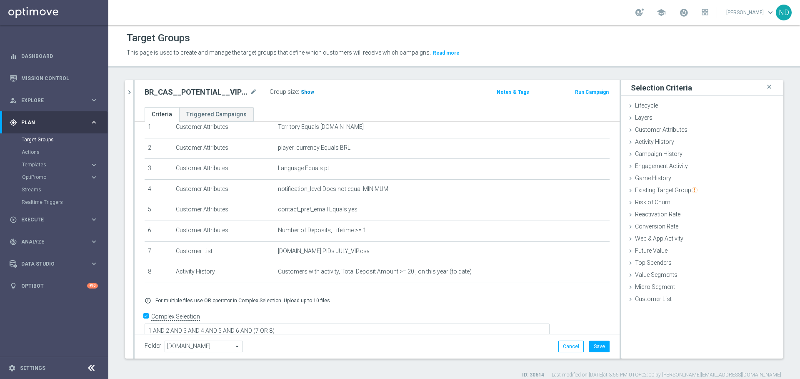
click at [308, 92] on span "Show" at bounding box center [307, 92] width 13 height 6
click at [596, 345] on button "Save" at bounding box center [599, 346] width 20 height 12
click at [253, 90] on icon "mode_edit" at bounding box center [253, 92] width 7 height 10
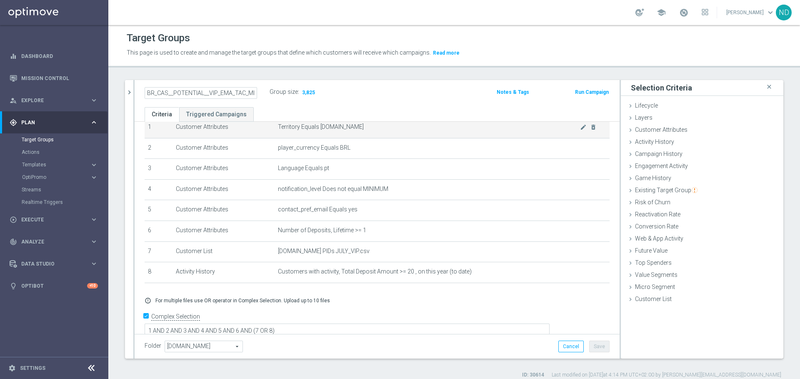
scroll to position [0, 2]
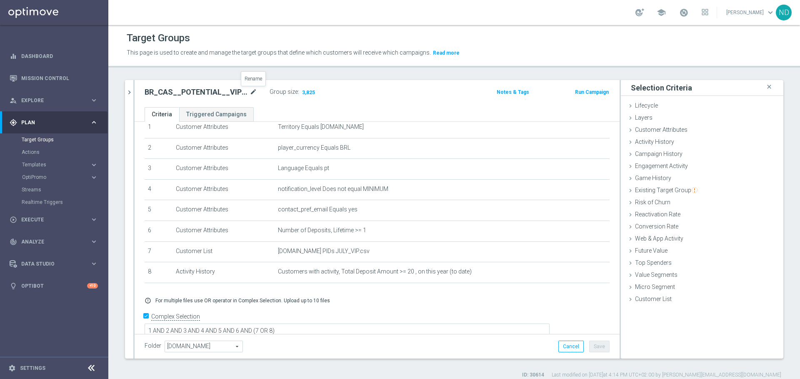
click at [252, 91] on icon "mode_edit" at bounding box center [253, 92] width 7 height 10
click at [130, 92] on icon "chevron_right" at bounding box center [129, 92] width 8 height 8
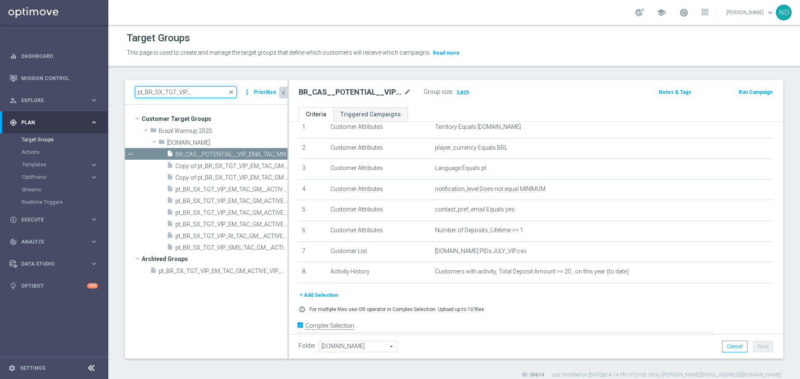
click at [196, 91] on input "pt_BR_SX_TGT_VIP_" at bounding box center [186, 92] width 102 height 12
paste input "RI_TAC_GM__ACTIVE_HIGHVALUE"
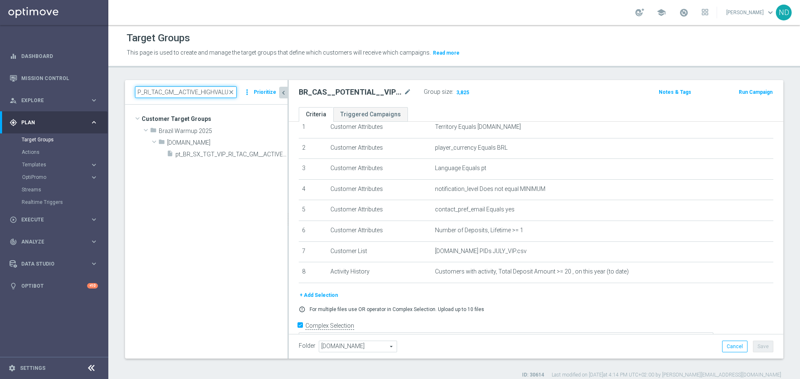
type input "pt_BR_SX_TGT_VIP_RI_TAC_GM__ACTIVE_HIGHVALUE"
click at [234, 156] on span "pt_BR_SX_TGT_VIP_RI_TAC_GM__ACTIVE_HIGHVALUE" at bounding box center [221, 154] width 93 height 7
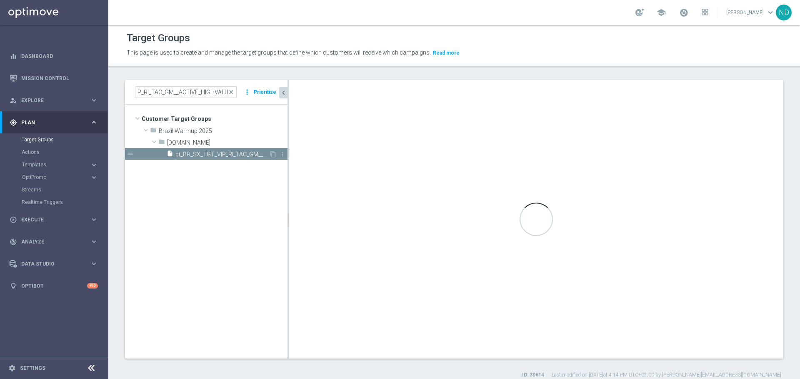
scroll to position [0, 0]
checkbox input "false"
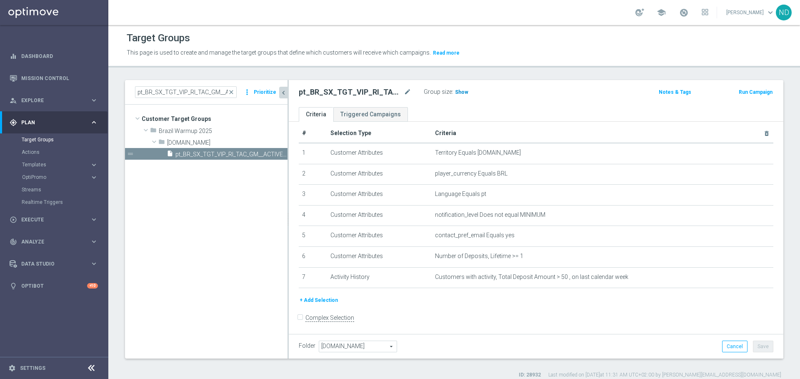
click at [459, 93] on span "Show" at bounding box center [461, 92] width 13 height 6
click at [196, 93] on input "pt_BR_SX_TGT_VIP_RI_TAC_GM__ACTIVE_HIGHVALUE" at bounding box center [186, 92] width 102 height 12
drag, startPoint x: 190, startPoint y: 92, endPoint x: 332, endPoint y: 109, distance: 143.1
click at [332, 109] on as-split "pt_BR_SX_TGT_VIP_RI_TAC_GM__ACTIVE_HIGHVALUE close more_vert Prioritize Custome…" at bounding box center [454, 219] width 658 height 278
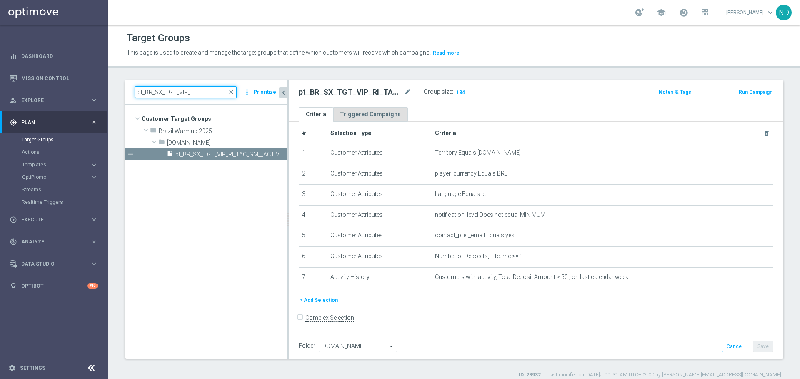
scroll to position [0, 0]
type input "pt_BR_SX_TGT_VIP_"
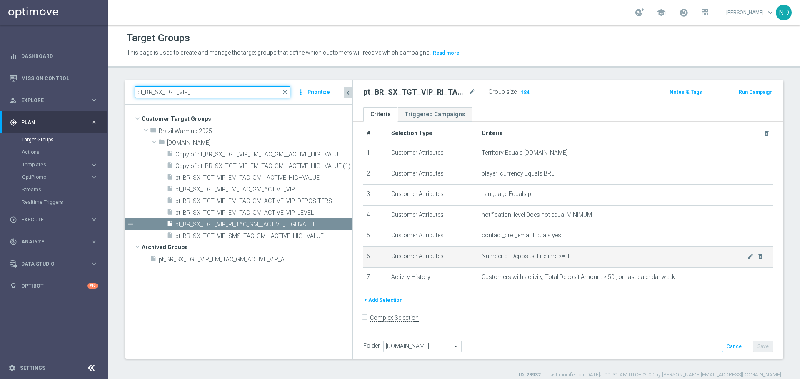
drag, startPoint x: 288, startPoint y: 262, endPoint x: 428, endPoint y: 255, distance: 140.1
click at [428, 255] on as-split "pt_BR_SX_TGT_VIP_ close more_vert Prioritize Customer Target Groups library_add…" at bounding box center [454, 219] width 658 height 278
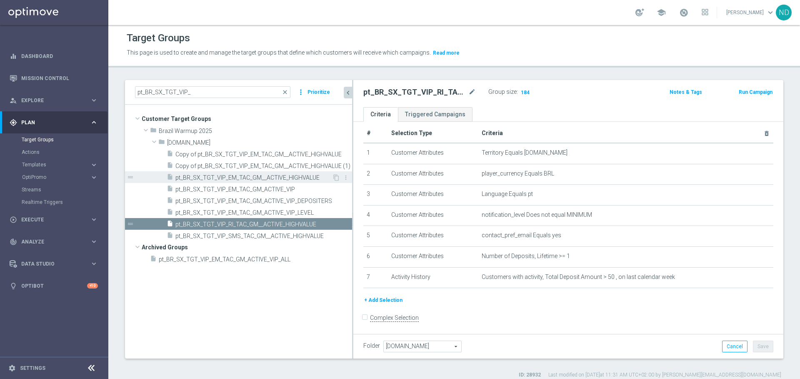
click at [278, 177] on span "pt_BR_SX_TGT_VIP_EM_TAC_GM__ACTIVE_HIGHVALUE" at bounding box center [253, 177] width 157 height 7
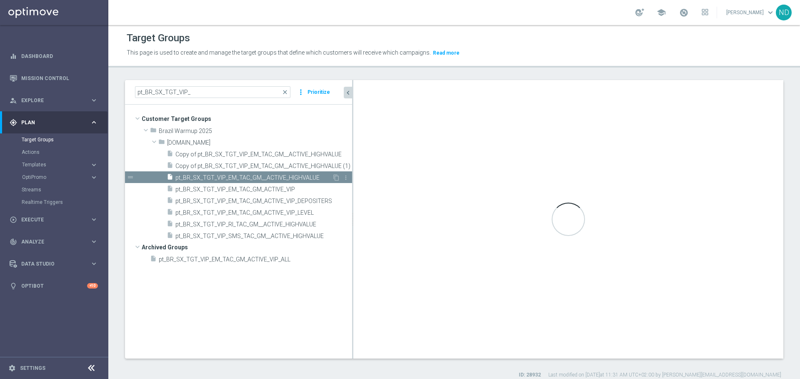
checkbox input "true"
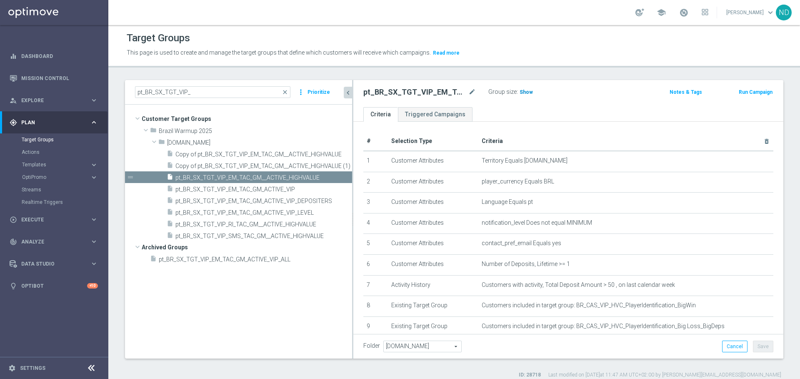
click at [522, 92] on span "Show" at bounding box center [525, 92] width 13 height 6
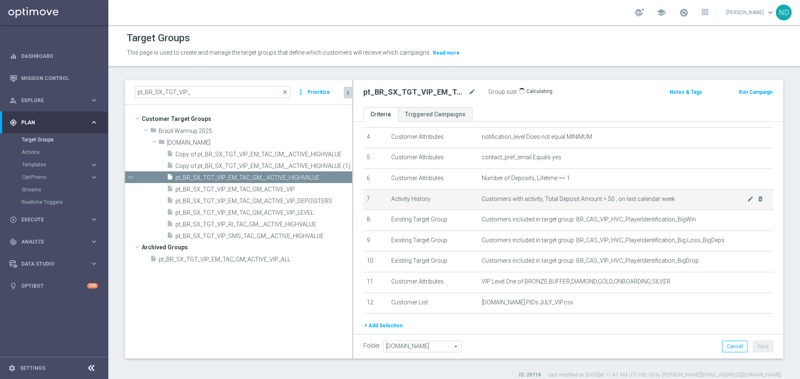
scroll to position [125, 0]
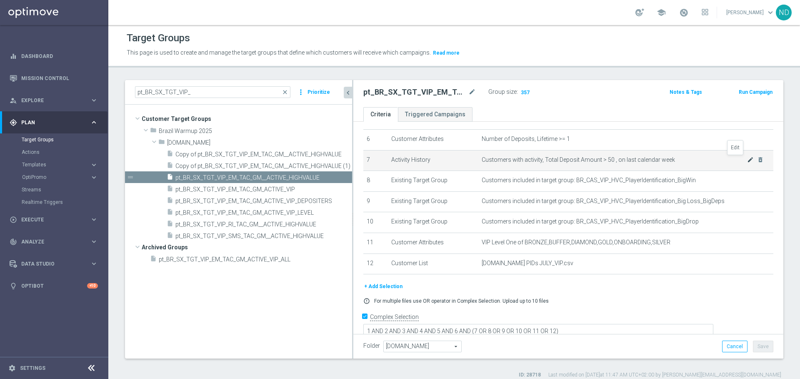
click at [747, 159] on icon "mode_edit" at bounding box center [750, 159] width 7 height 7
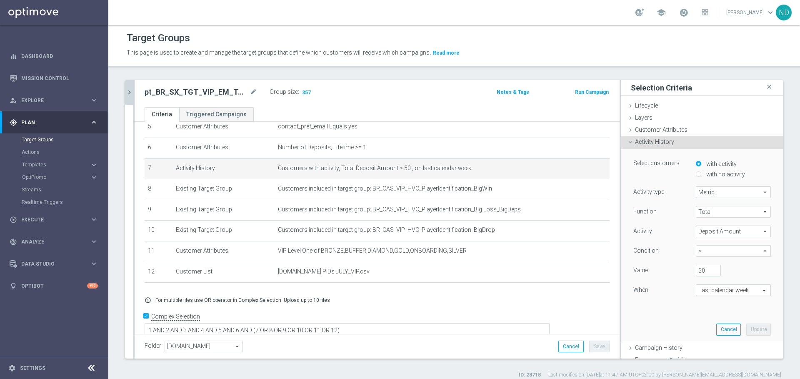
click at [760, 290] on span at bounding box center [765, 289] width 10 height 7
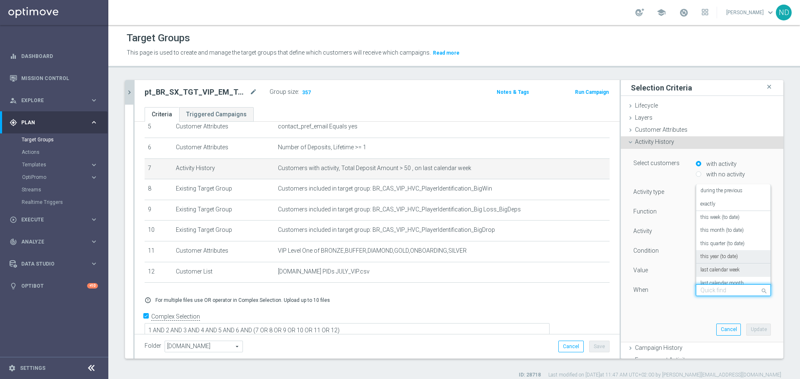
scroll to position [15, 0]
click at [729, 265] on label "last calendar month" at bounding box center [721, 268] width 43 height 7
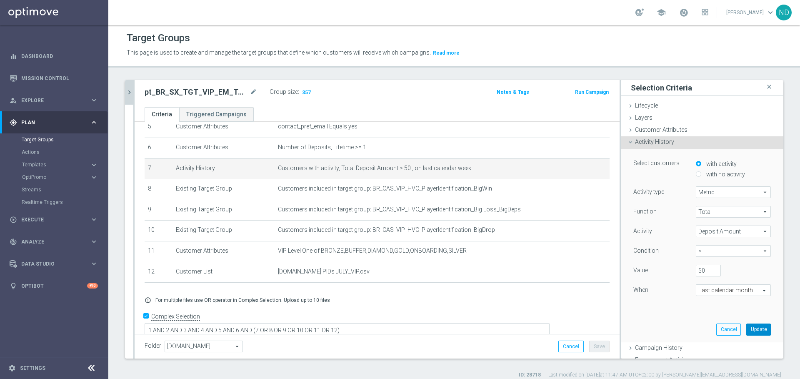
click at [746, 327] on button "Update" at bounding box center [758, 329] width 25 height 12
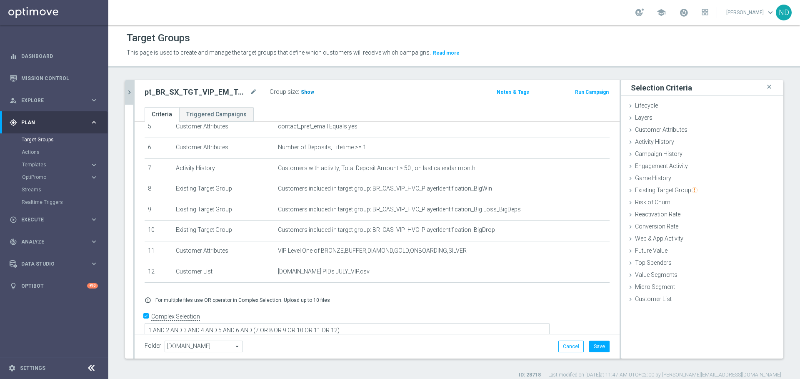
click at [309, 94] on span "Show" at bounding box center [307, 92] width 13 height 6
click at [567, 342] on button "Cancel" at bounding box center [570, 346] width 25 height 12
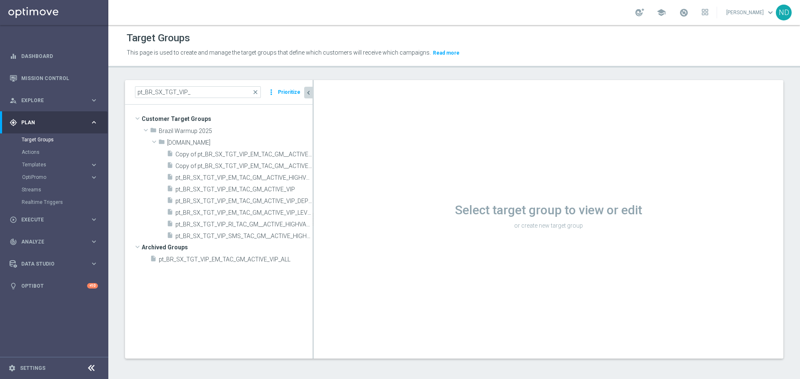
drag, startPoint x: 288, startPoint y: 195, endPoint x: 317, endPoint y: 196, distance: 29.6
click at [314, 196] on div at bounding box center [312, 219] width 1 height 278
click at [317, 257] on div "drag_handle" at bounding box center [221, 259] width 192 height 12
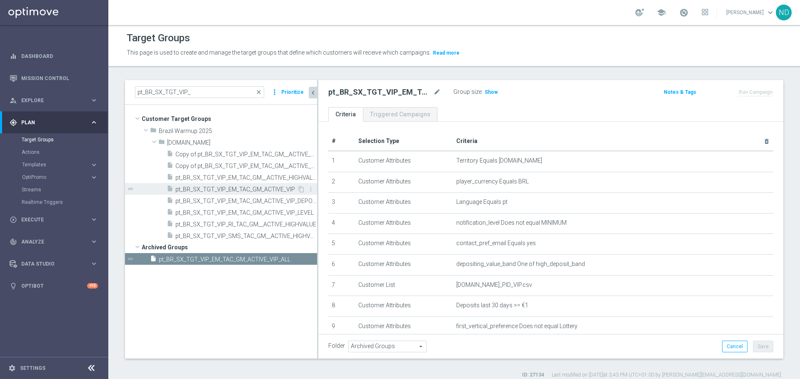
click at [262, 190] on span "pt_BR_SX_TGT_VIP_EM_TAC_GM_ACTIVE_VIP" at bounding box center [236, 189] width 122 height 7
type input "Select"
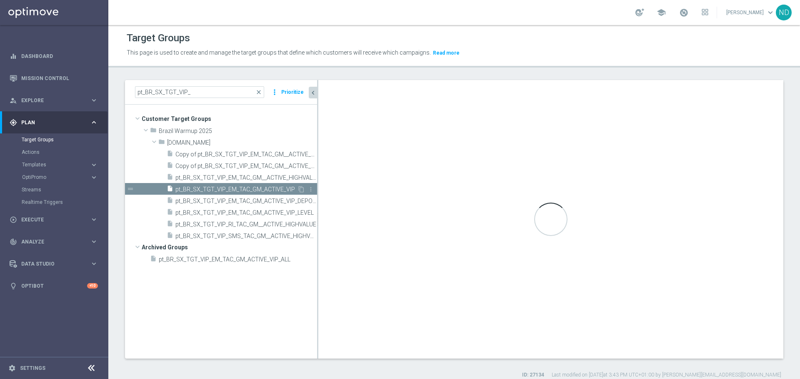
checkbox input "true"
type input "[DOMAIN_NAME]"
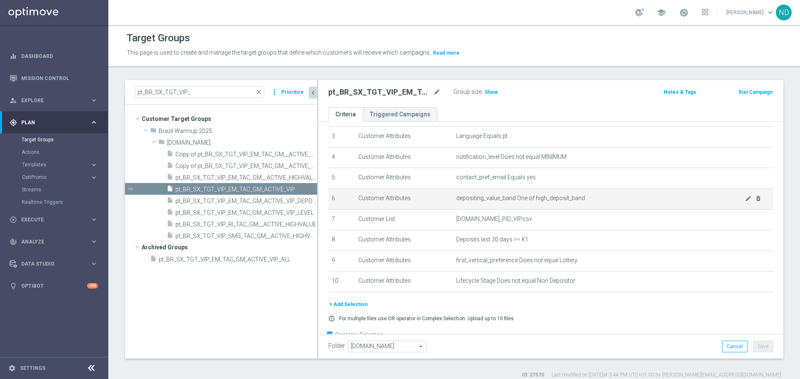
scroll to position [84, 0]
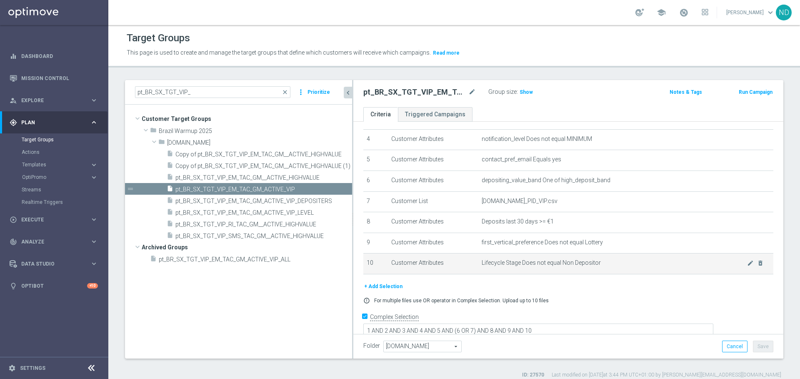
drag, startPoint x: 317, startPoint y: 259, endPoint x: 384, endPoint y: 266, distance: 67.0
click at [384, 266] on as-split "pt_BR_SX_TGT_VIP_ close more_vert Prioritize Customer Target Groups library_add…" at bounding box center [454, 219] width 658 height 278
click at [346, 190] on icon "more_vert" at bounding box center [345, 189] width 7 height 7
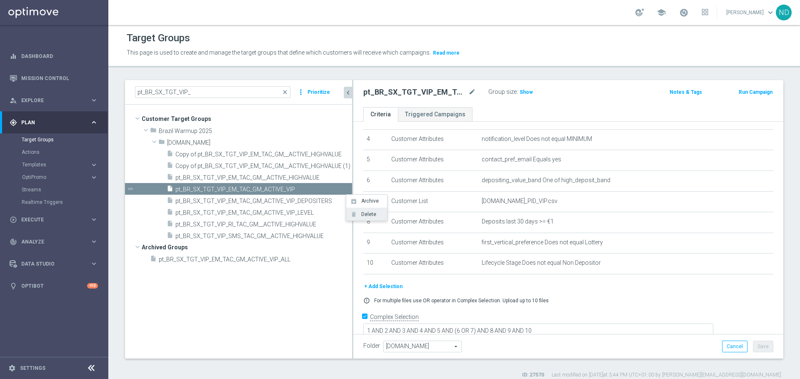
click at [368, 213] on span "Delete" at bounding box center [367, 214] width 18 height 6
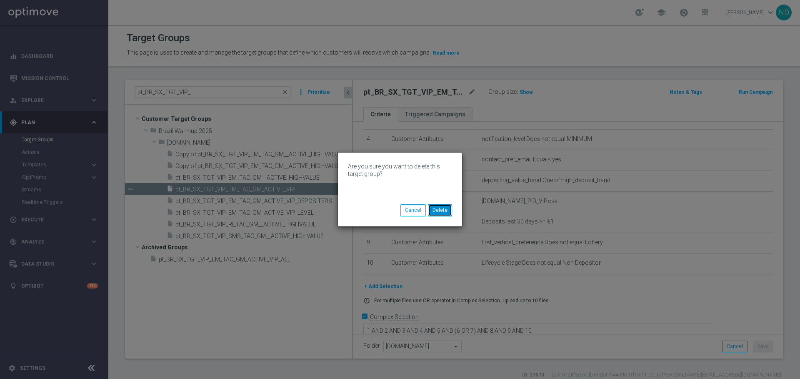
click at [443, 210] on button "Delete" at bounding box center [440, 210] width 24 height 12
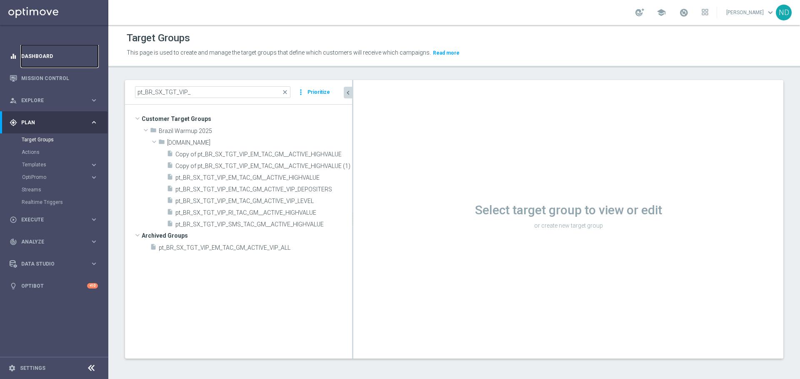
click at [37, 55] on link "Dashboard" at bounding box center [59, 56] width 77 height 22
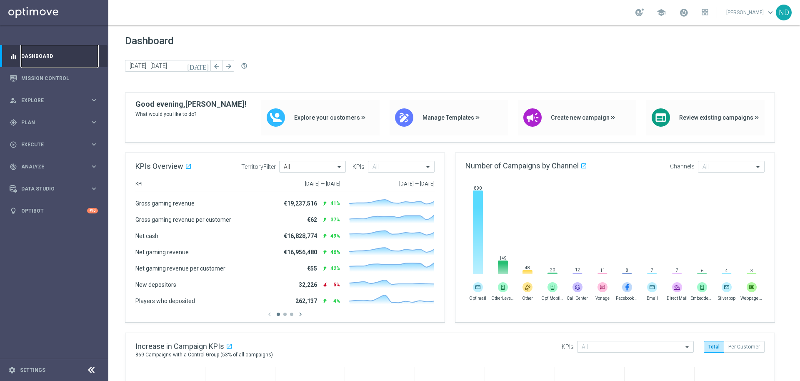
click at [21, 45] on link "Dashboard" at bounding box center [59, 56] width 77 height 22
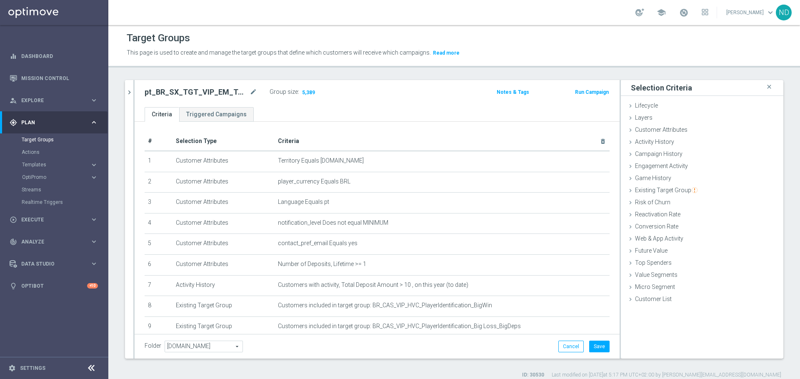
scroll to position [114, 0]
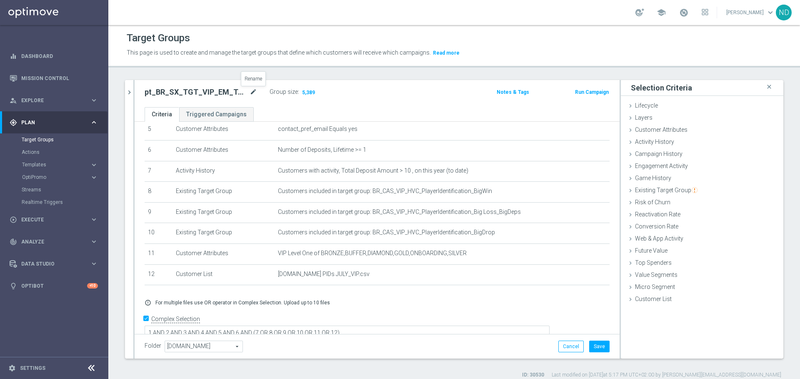
click at [255, 90] on icon "mode_edit" at bounding box center [253, 92] width 7 height 10
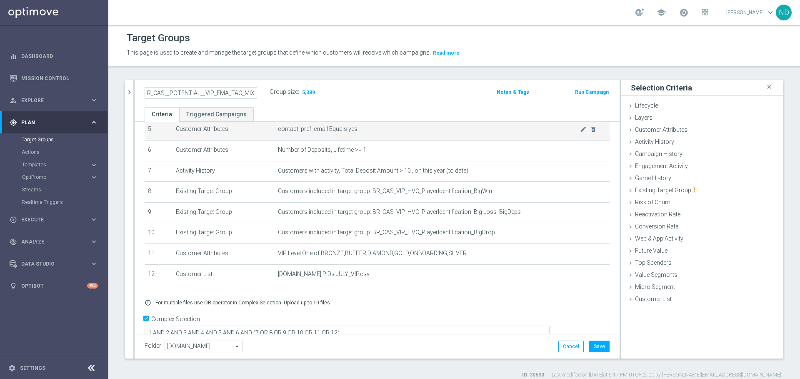
scroll to position [0, 2]
type input "BR_CAS__POTENTIAL__VIP_EMA_TAC_MIX"
click at [335, 102] on div "BR_CAS__POTENTIAL__VIP_EMA_TAC_MIX Group size : 5,389 Notes & Tags Run Campaign" at bounding box center [377, 93] width 485 height 27
